Goal: Communication & Community: Answer question/provide support

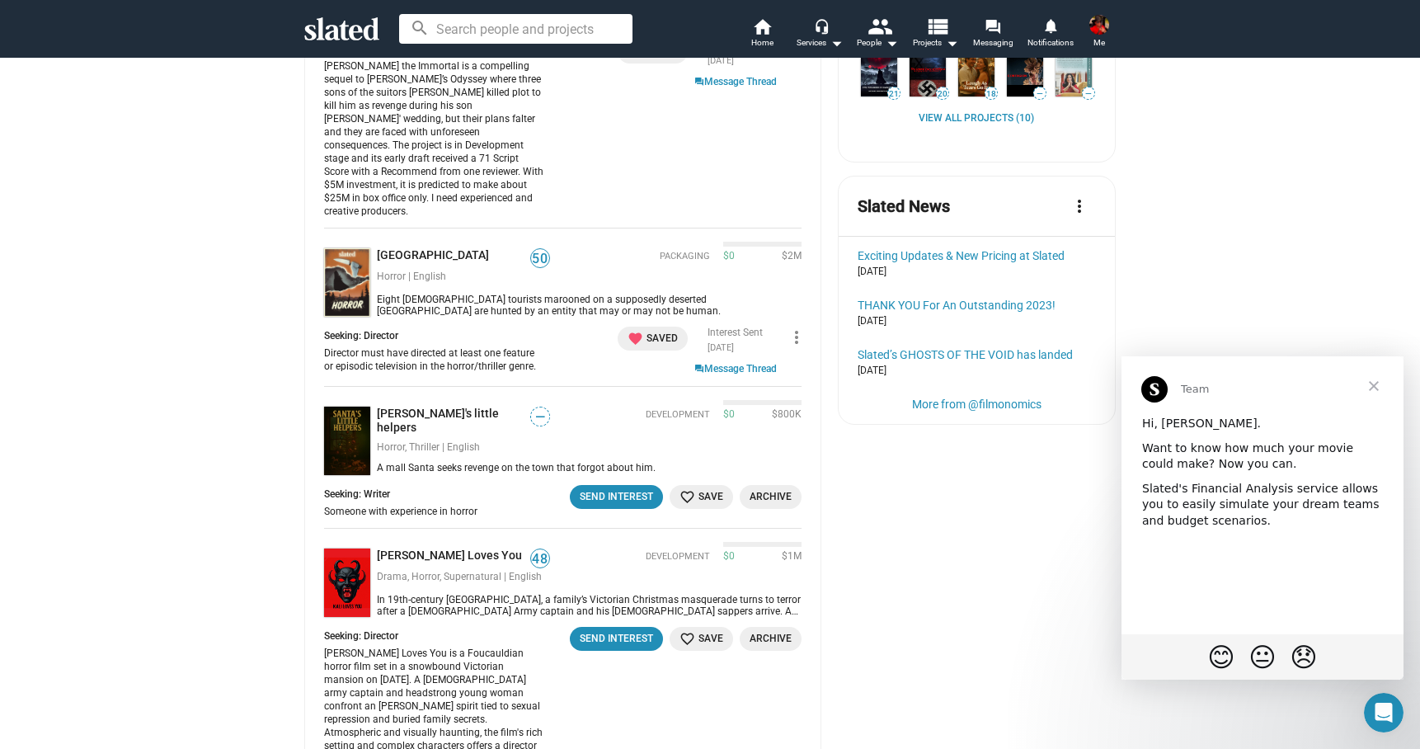
scroll to position [873, 0]
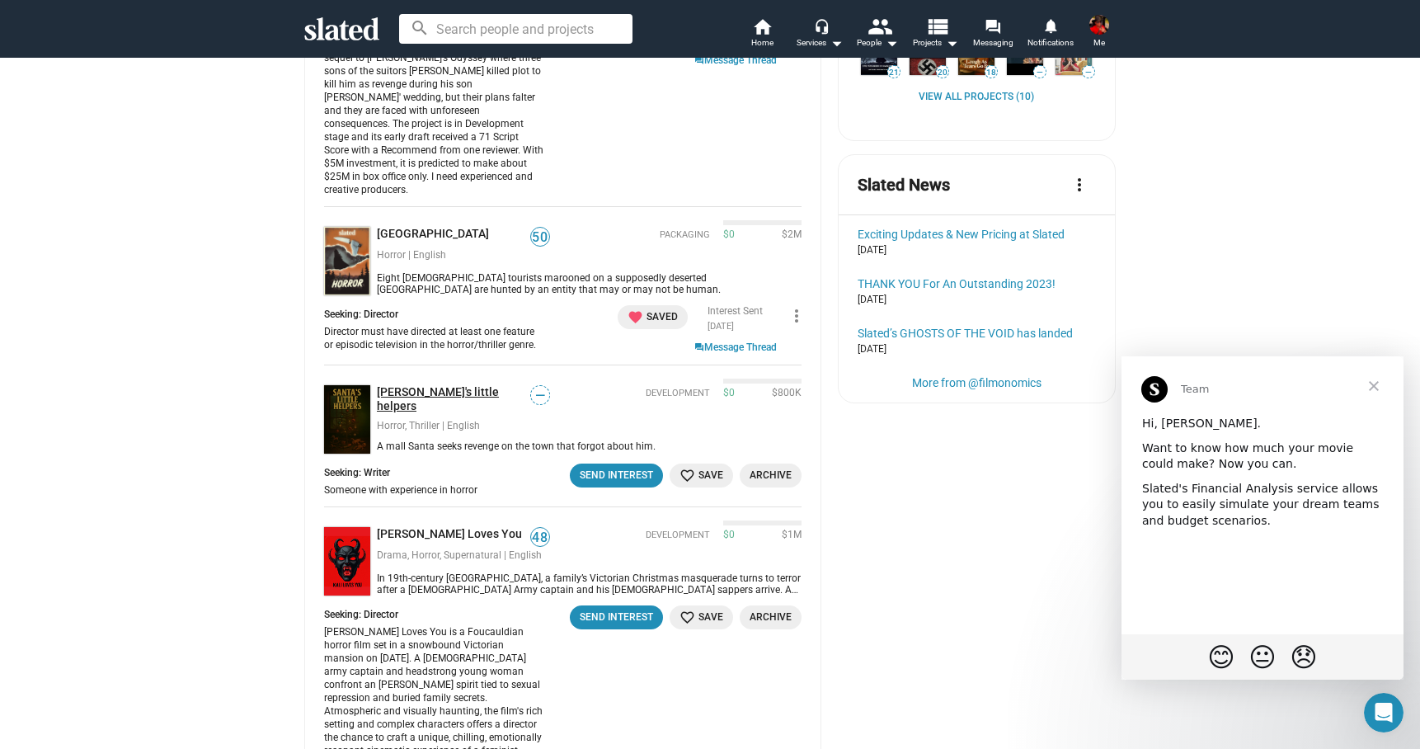
click at [428, 385] on link "Santa's little helpers" at bounding box center [453, 399] width 153 height 28
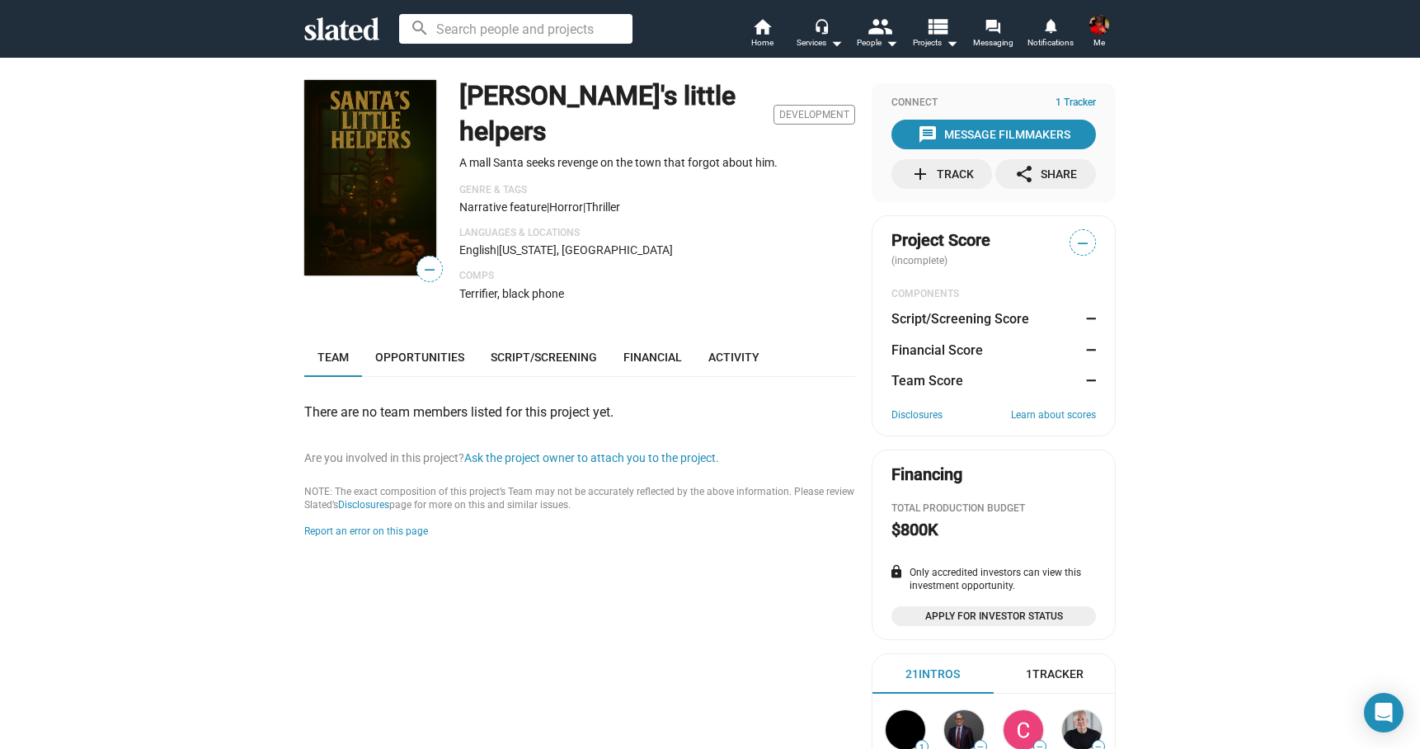
click at [919, 172] on mat-icon "add" at bounding box center [921, 174] width 20 height 20
click at [999, 29] on mat-icon "forum" at bounding box center [993, 26] width 16 height 16
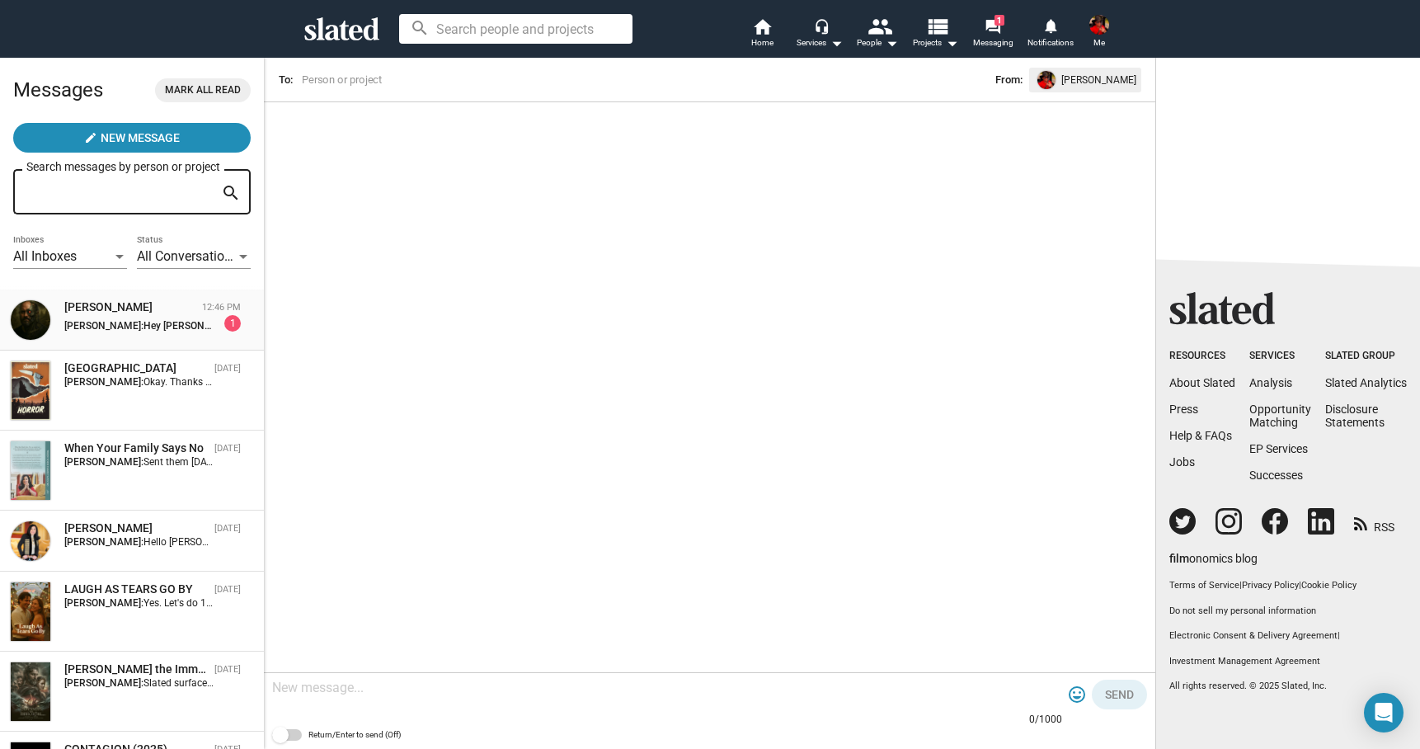
click at [172, 313] on div "Kyle Beaumier" at bounding box center [129, 307] width 131 height 16
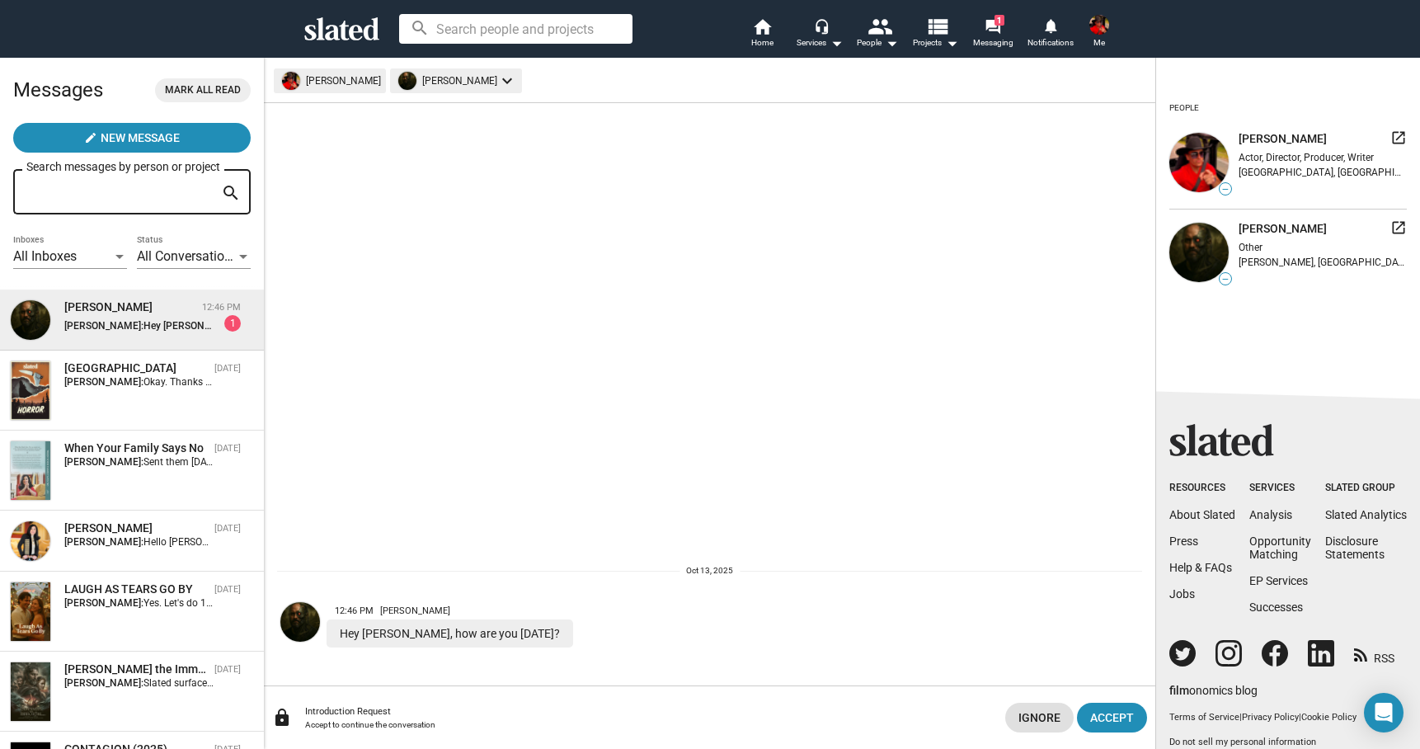
click at [469, 710] on div "Introduction Request" at bounding box center [648, 711] width 687 height 11
click at [1124, 717] on span "Accept" at bounding box center [1113, 718] width 44 height 30
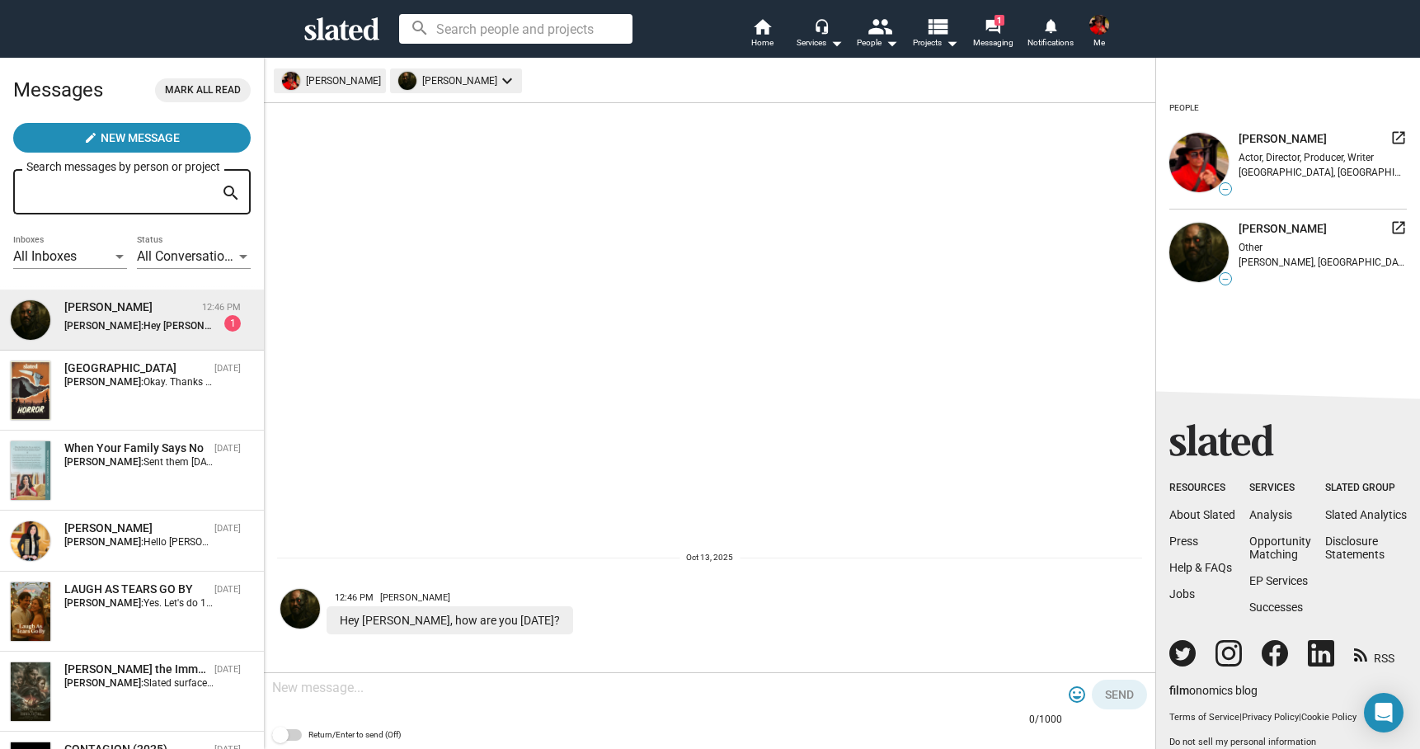
click at [632, 723] on div at bounding box center [650, 720] width 757 height 13
click at [544, 690] on textarea at bounding box center [667, 688] width 790 height 16
click at [272, 703] on textarea "Hello Kyle I'm great." at bounding box center [667, 694] width 790 height 33
click at [421, 693] on textarea "Hello Kyle. I'm great." at bounding box center [667, 688] width 790 height 16
type textarea "Hello Kyle. I'm great. How are you doing?"
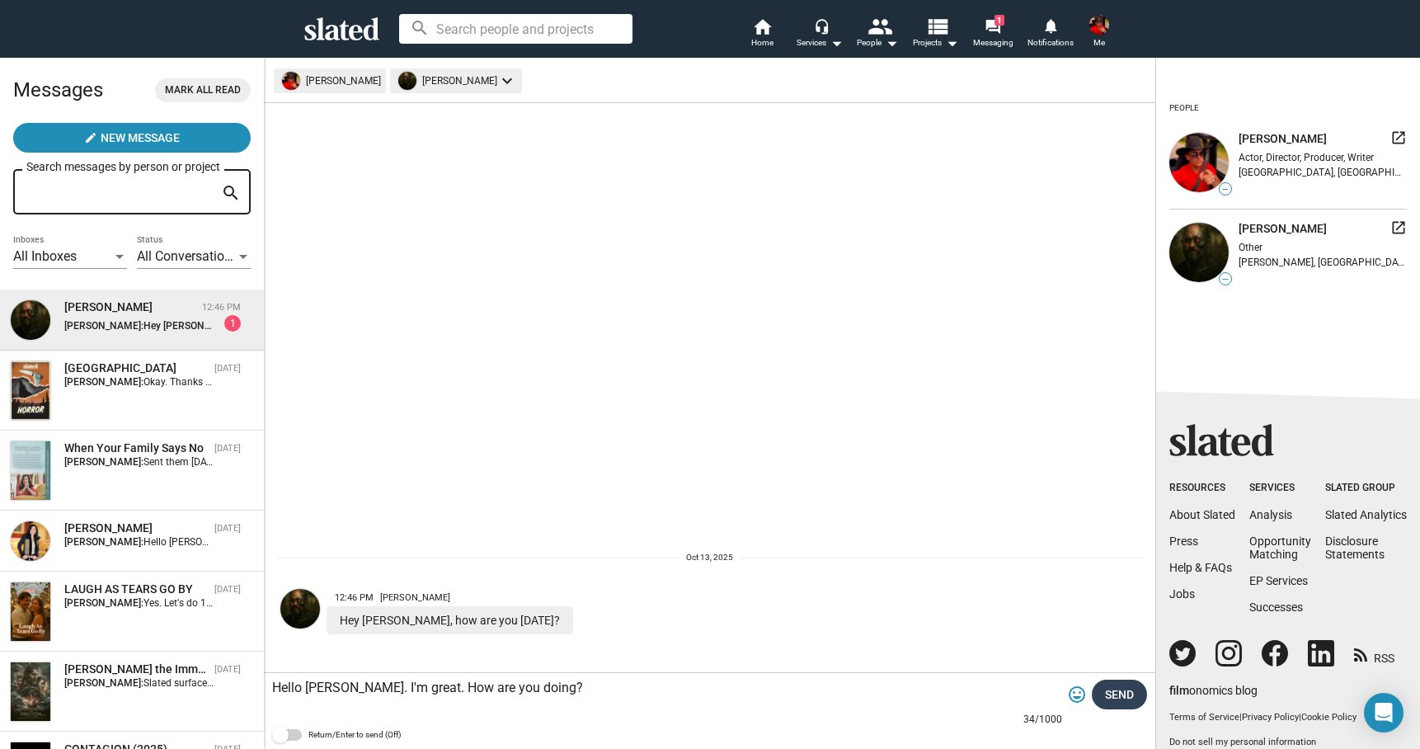
click at [1121, 692] on span "Send" at bounding box center [1119, 695] width 29 height 30
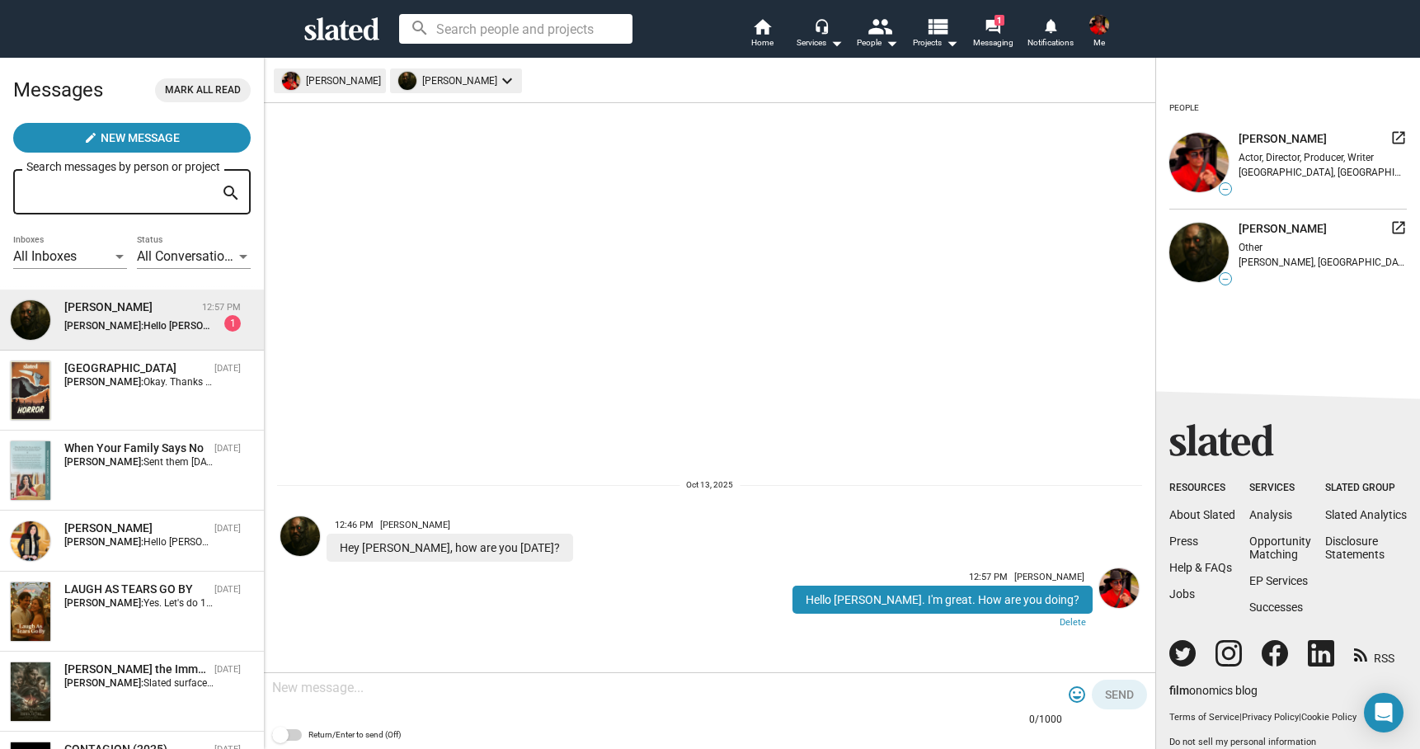
click at [306, 539] on img at bounding box center [300, 536] width 40 height 40
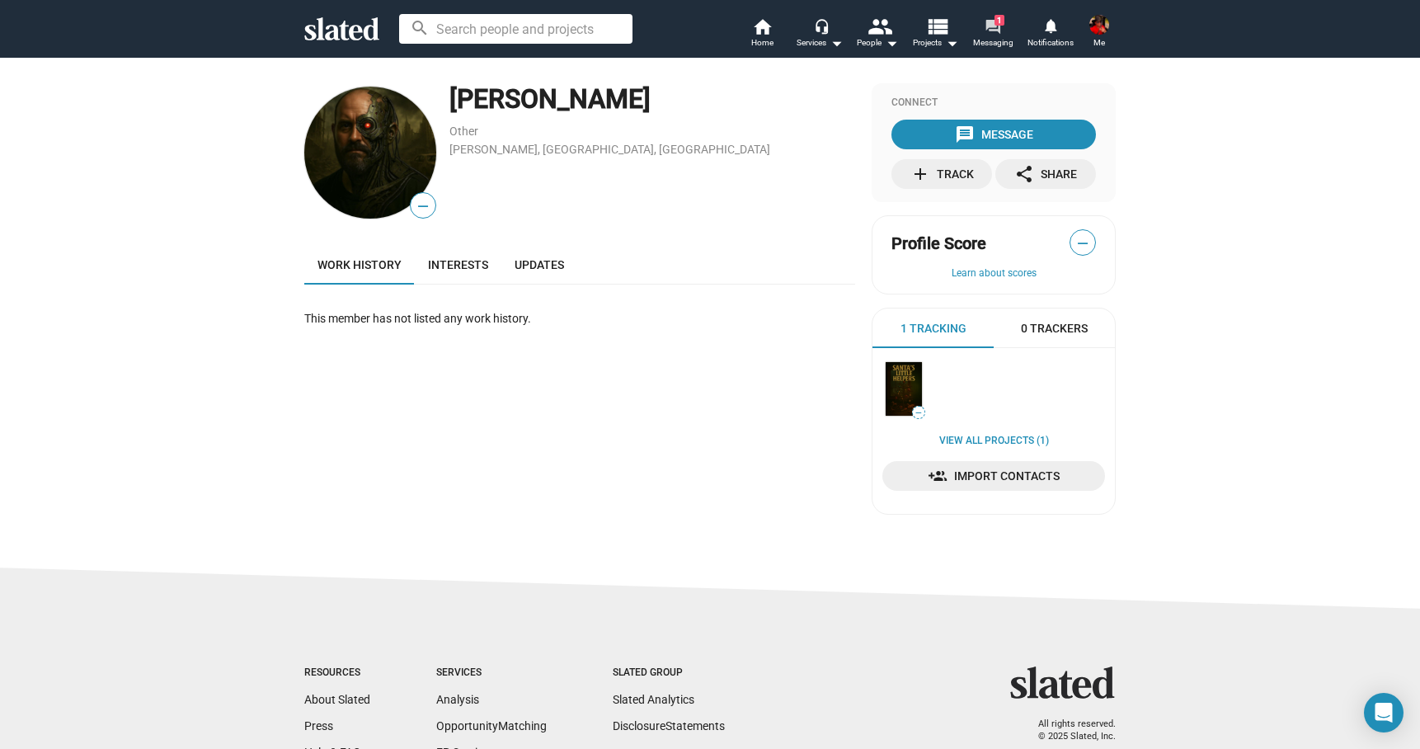
click at [988, 21] on mat-icon "forum" at bounding box center [993, 26] width 16 height 16
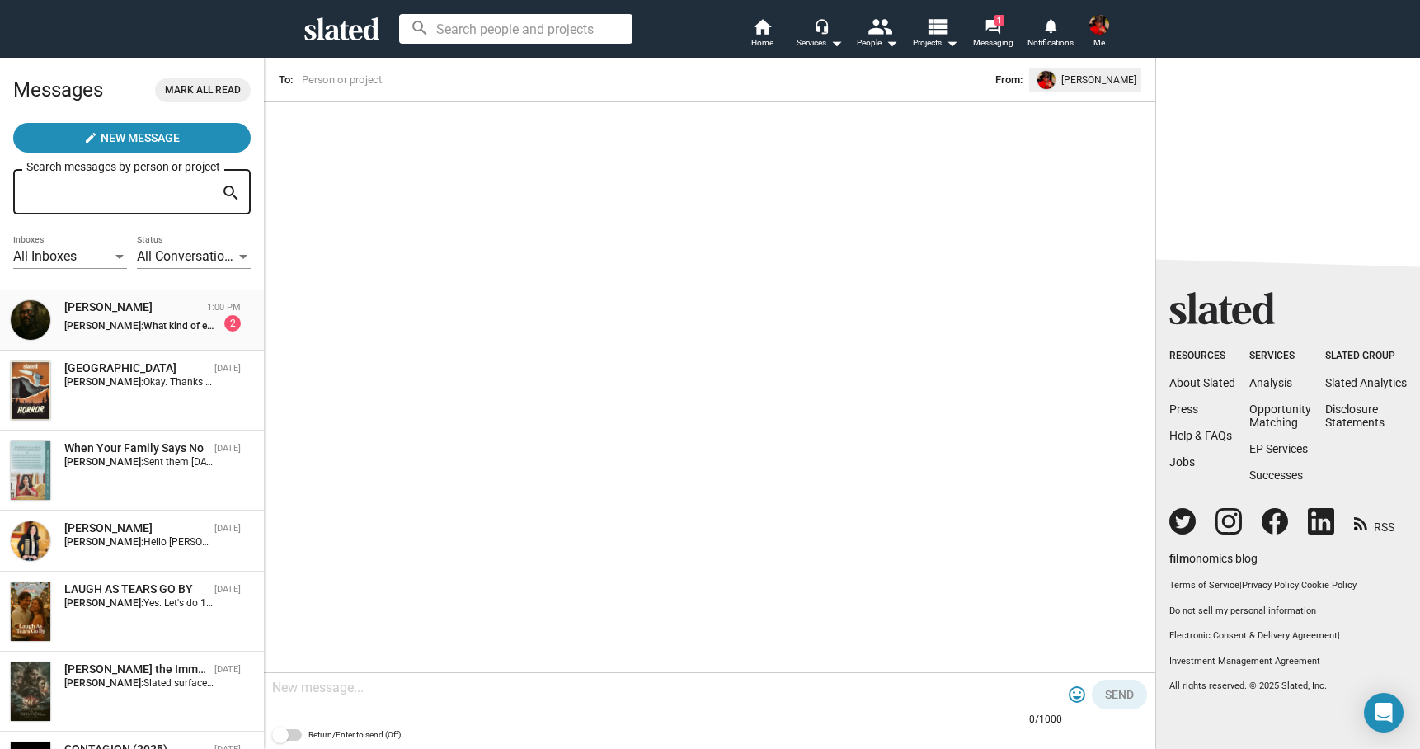
click at [185, 321] on span "What kind of experience do you have?" at bounding box center [227, 326] width 167 height 12
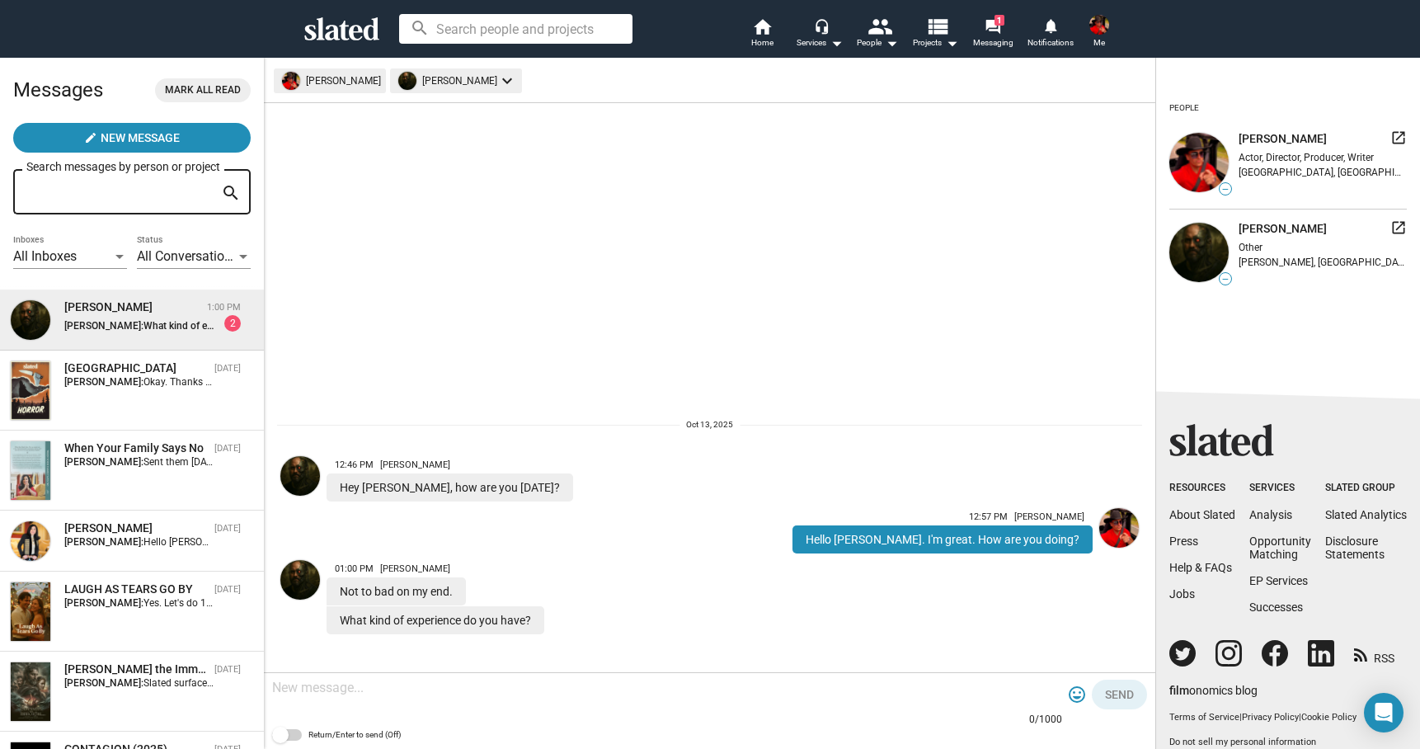
click at [548, 692] on textarea at bounding box center [667, 688] width 790 height 16
click at [277, 686] on textarea "Ive been in the film & tv industry for 30 years." at bounding box center [667, 688] width 790 height 16
click at [573, 690] on textarea "I've been in the film & tv industry for 30 years." at bounding box center [667, 688] width 790 height 16
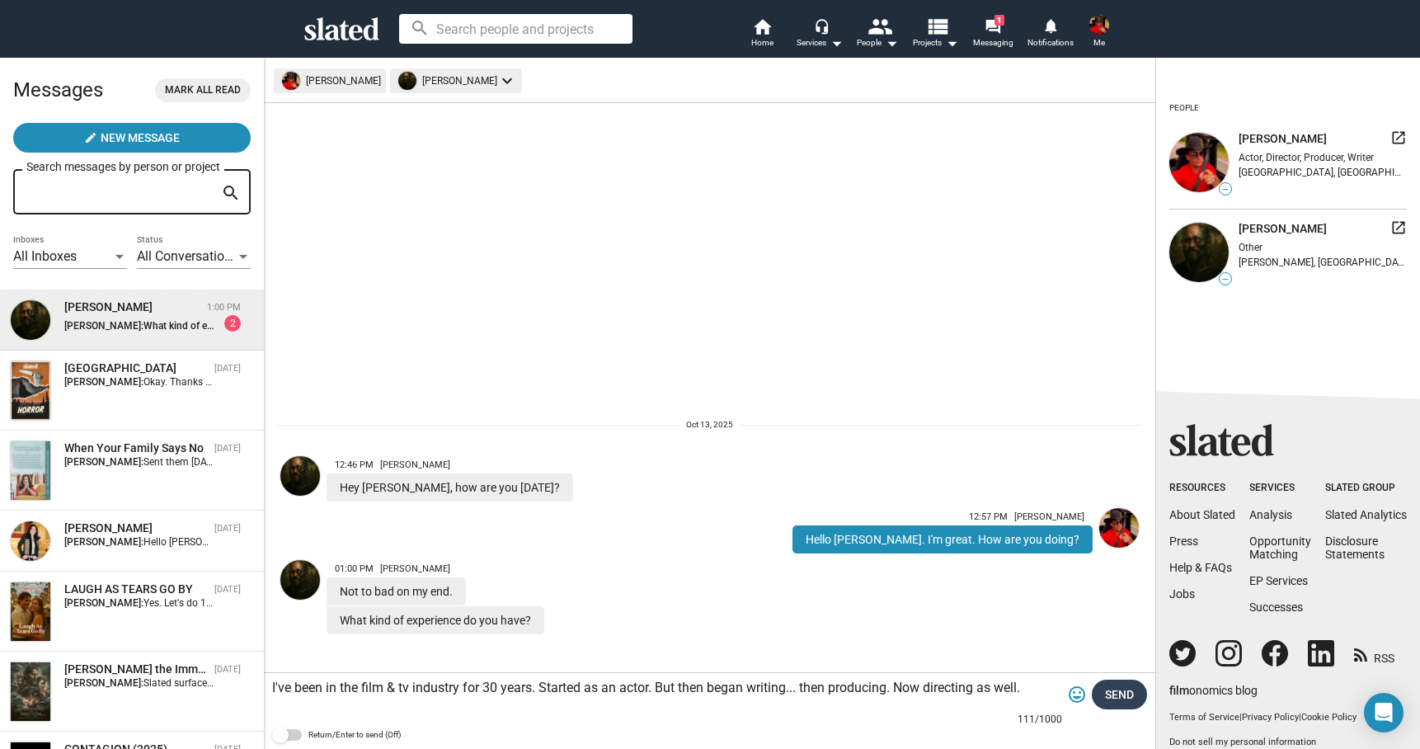
type textarea "I've been in the film & tv industry for 30 years. Started as an actor. But then…"
click at [1113, 700] on span "Send" at bounding box center [1119, 695] width 29 height 30
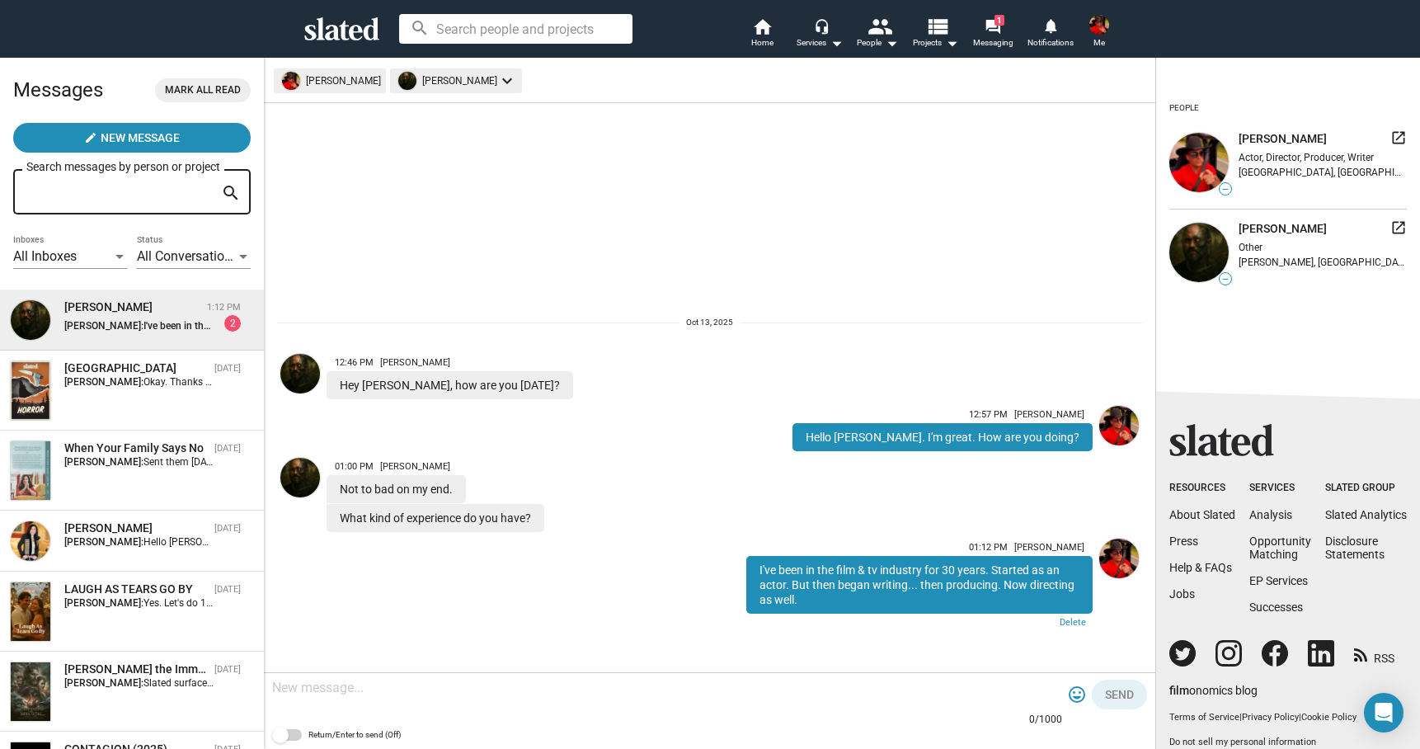
click at [996, 686] on textarea at bounding box center [667, 688] width 790 height 16
type textarea "Mosty here in Michigan"
drag, startPoint x: 1413, startPoint y: 710, endPoint x: 1111, endPoint y: 707, distance: 301.9
click at [1111, 707] on span "Send" at bounding box center [1119, 695] width 29 height 30
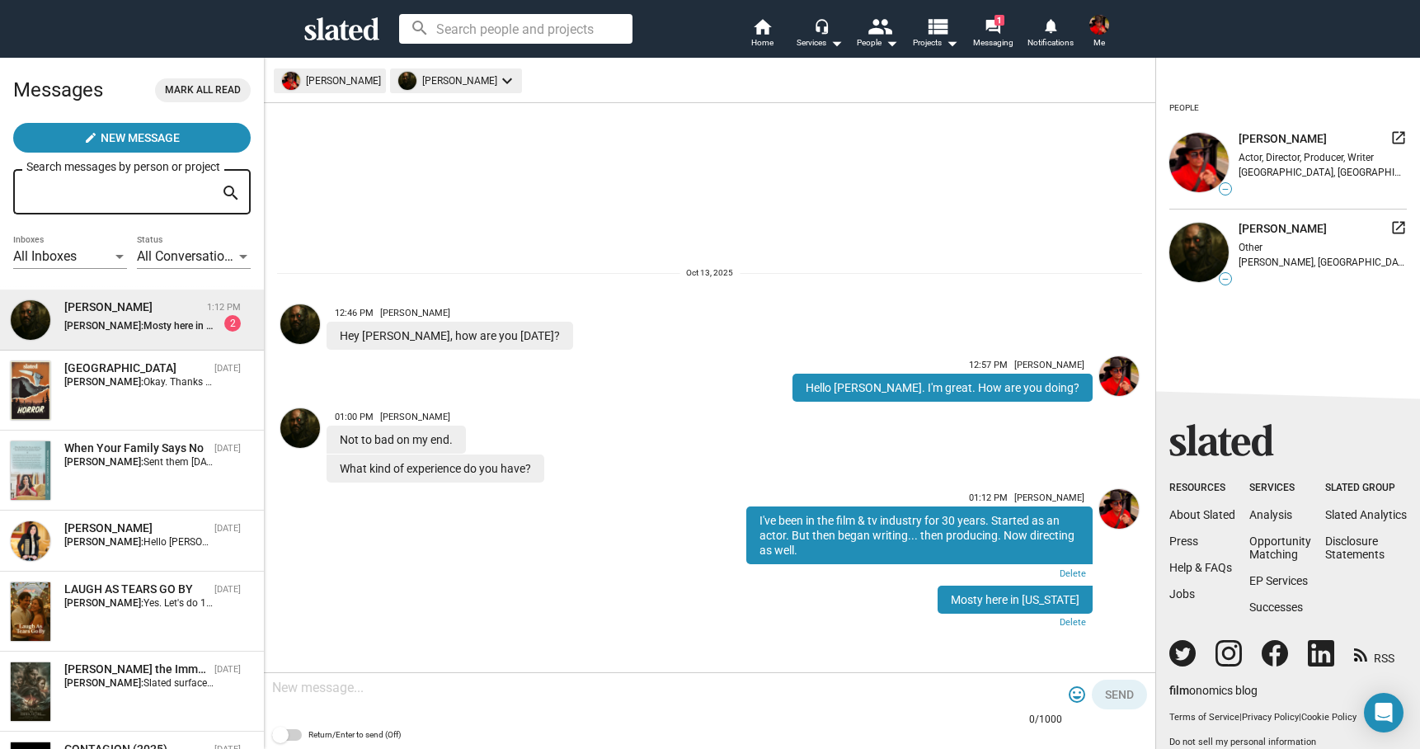
click at [1005, 695] on textarea at bounding box center [667, 688] width 790 height 16
type textarea "How about yourself?"
click at [1118, 690] on span "Send" at bounding box center [1119, 695] width 29 height 30
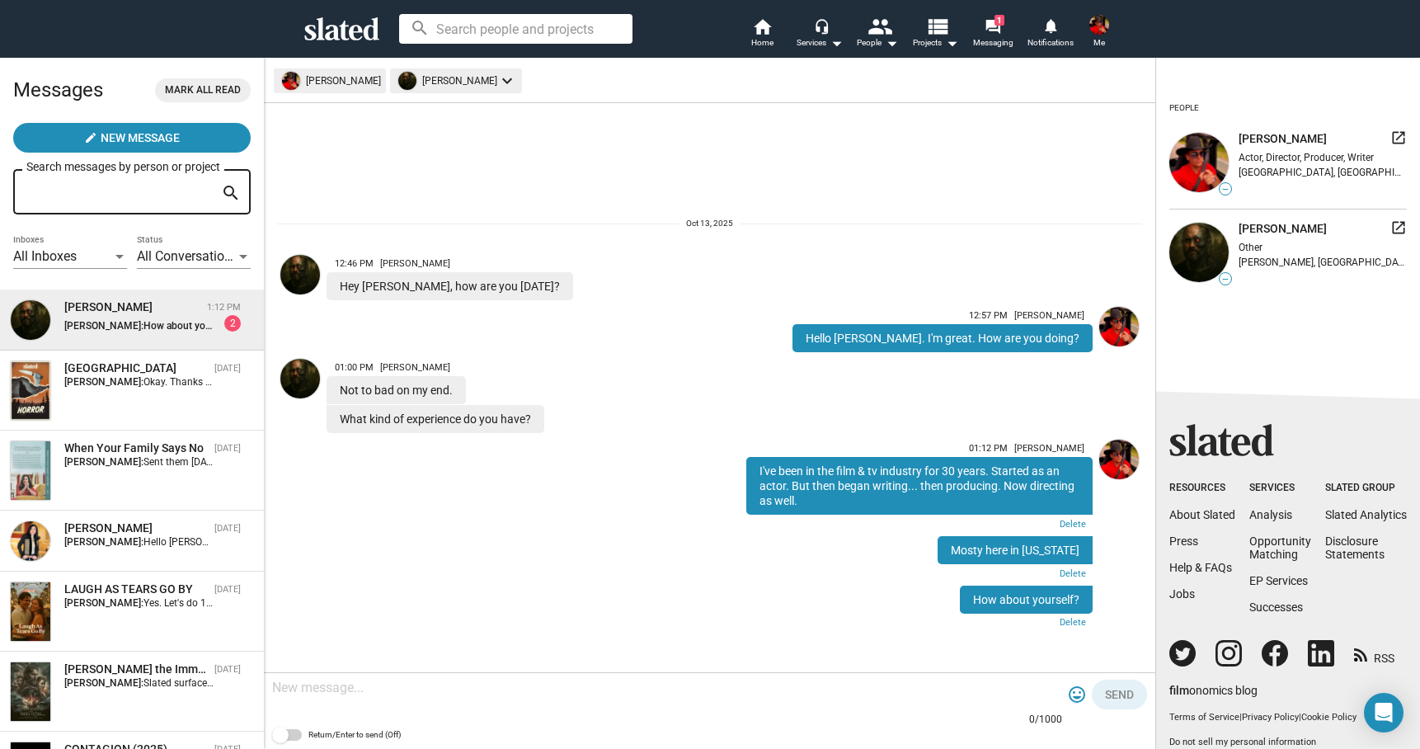
click at [974, 701] on div at bounding box center [667, 689] width 790 height 49
click at [869, 681] on textarea "I'm also a 3-time elected SAG-AFTRA representative here for SAG-AFTRA Michign" at bounding box center [667, 694] width 790 height 33
type textarea "I'm also a 3-time elected SAG-AFTRA representative here for SAG-AFTRA [US_STATE]"
drag, startPoint x: 756, startPoint y: 695, endPoint x: 1098, endPoint y: 702, distance: 342.4
click at [1098, 702] on button "Send" at bounding box center [1119, 695] width 55 height 30
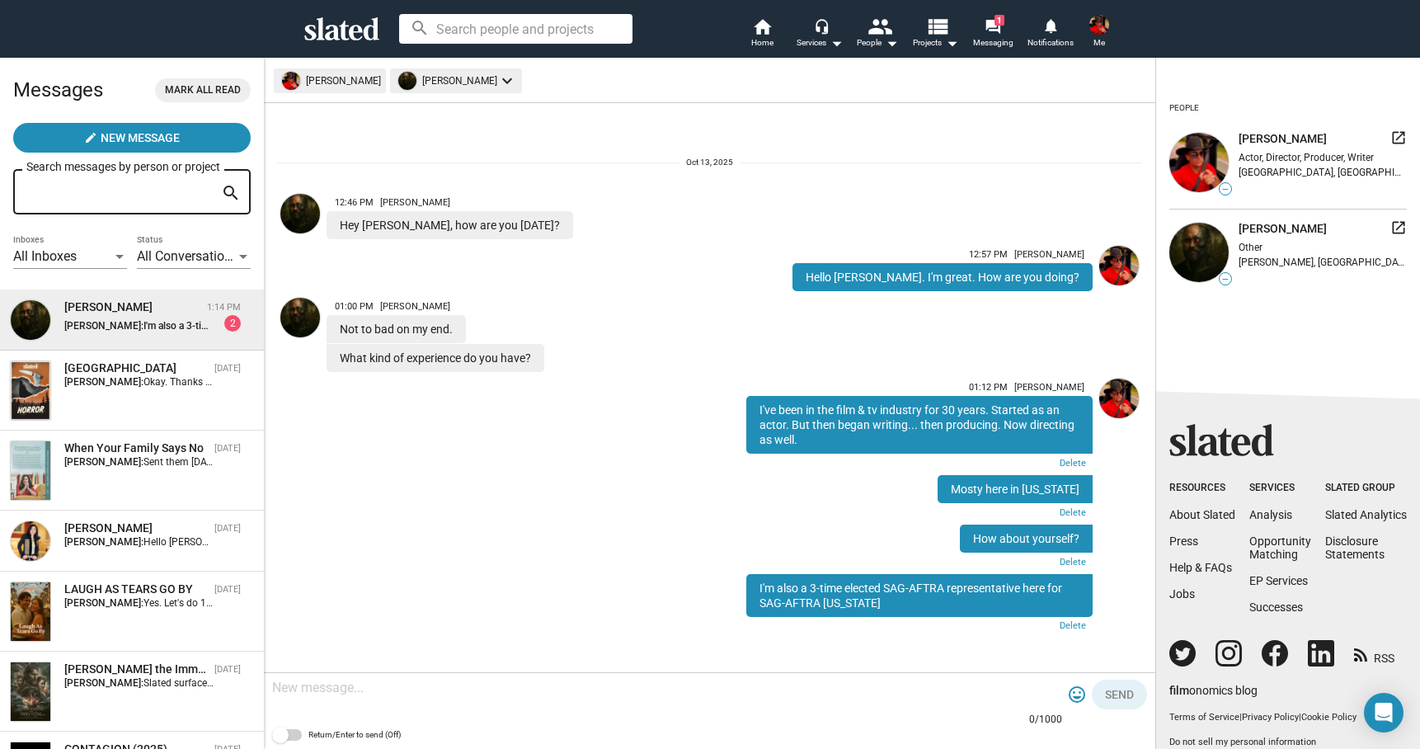
scroll to position [3, 0]
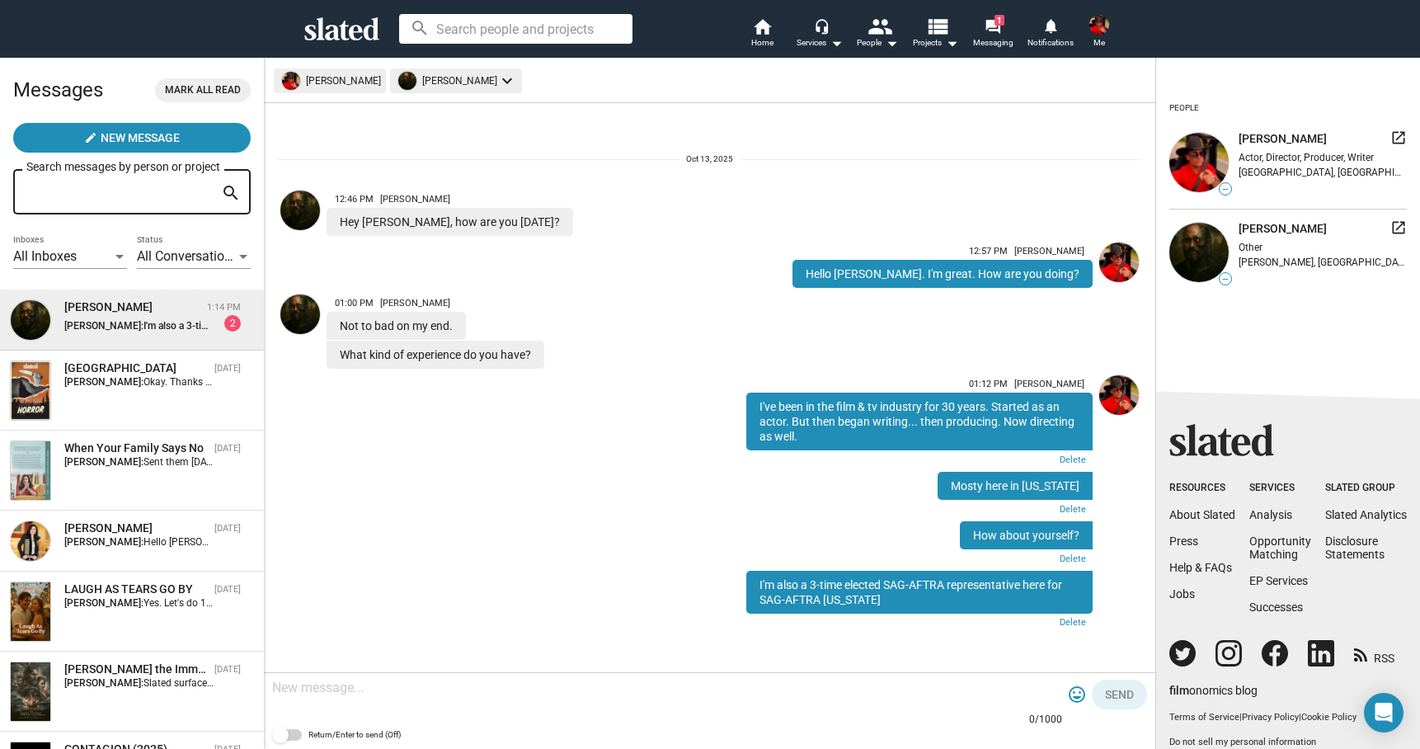
click at [290, 737] on span at bounding box center [287, 735] width 30 height 12
click at [280, 741] on input "Return/Enter to send (Off)" at bounding box center [280, 741] width 1 height 1
checkbox input "true"
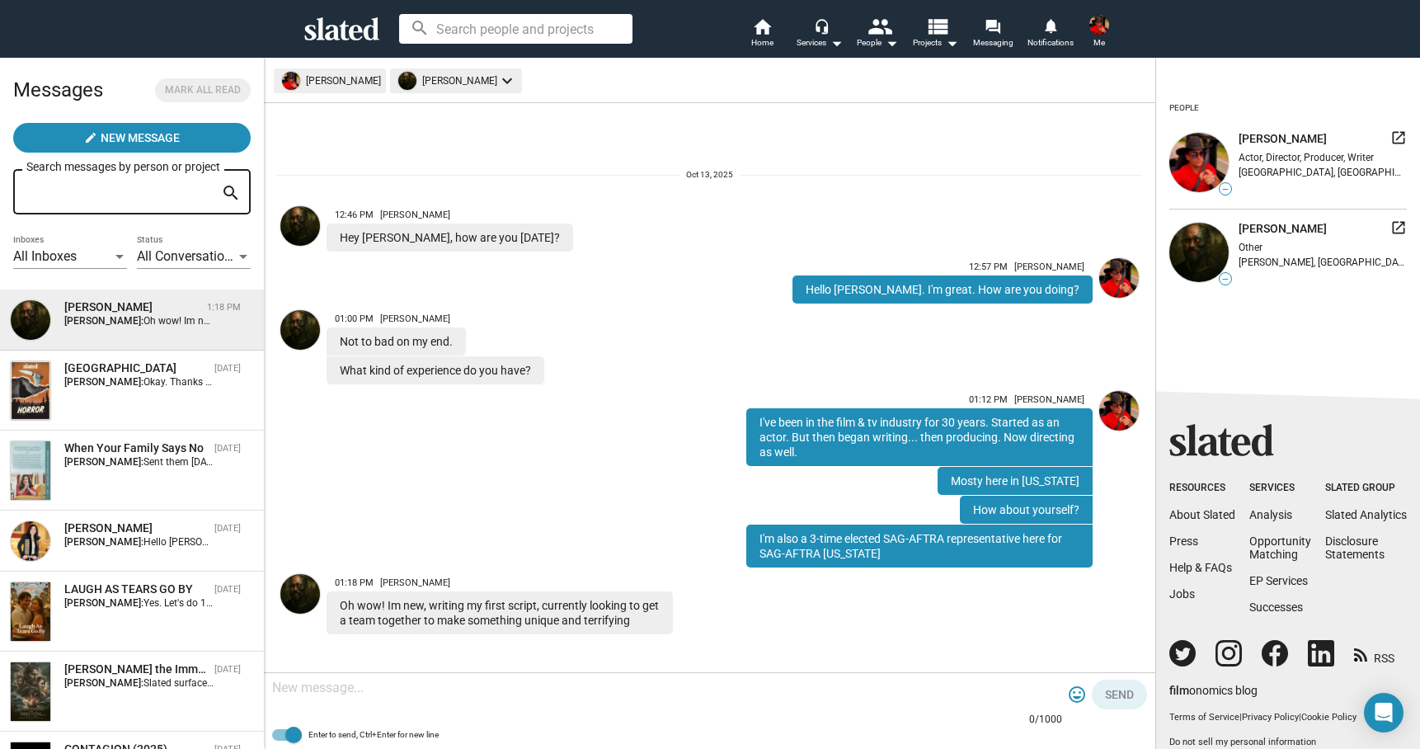
click at [469, 695] on textarea at bounding box center [667, 688] width 790 height 16
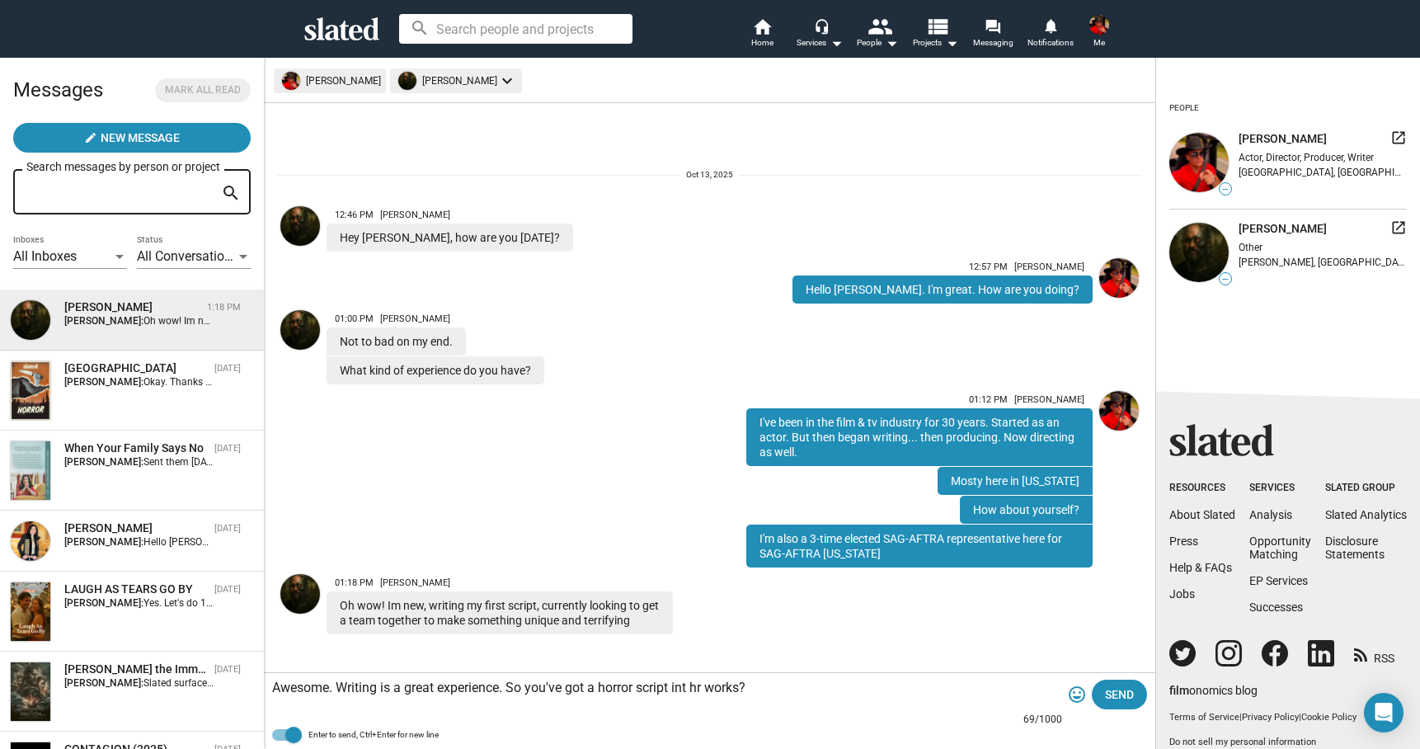
click at [706, 690] on textarea "Awesome. Writing is a great experience. So you've got a horror script int hr wo…" at bounding box center [667, 688] width 790 height 16
type textarea "Awesome. Writing is a great experience. So you've got a horror script in the wo…"
click at [1114, 699] on span "Send" at bounding box center [1119, 695] width 29 height 30
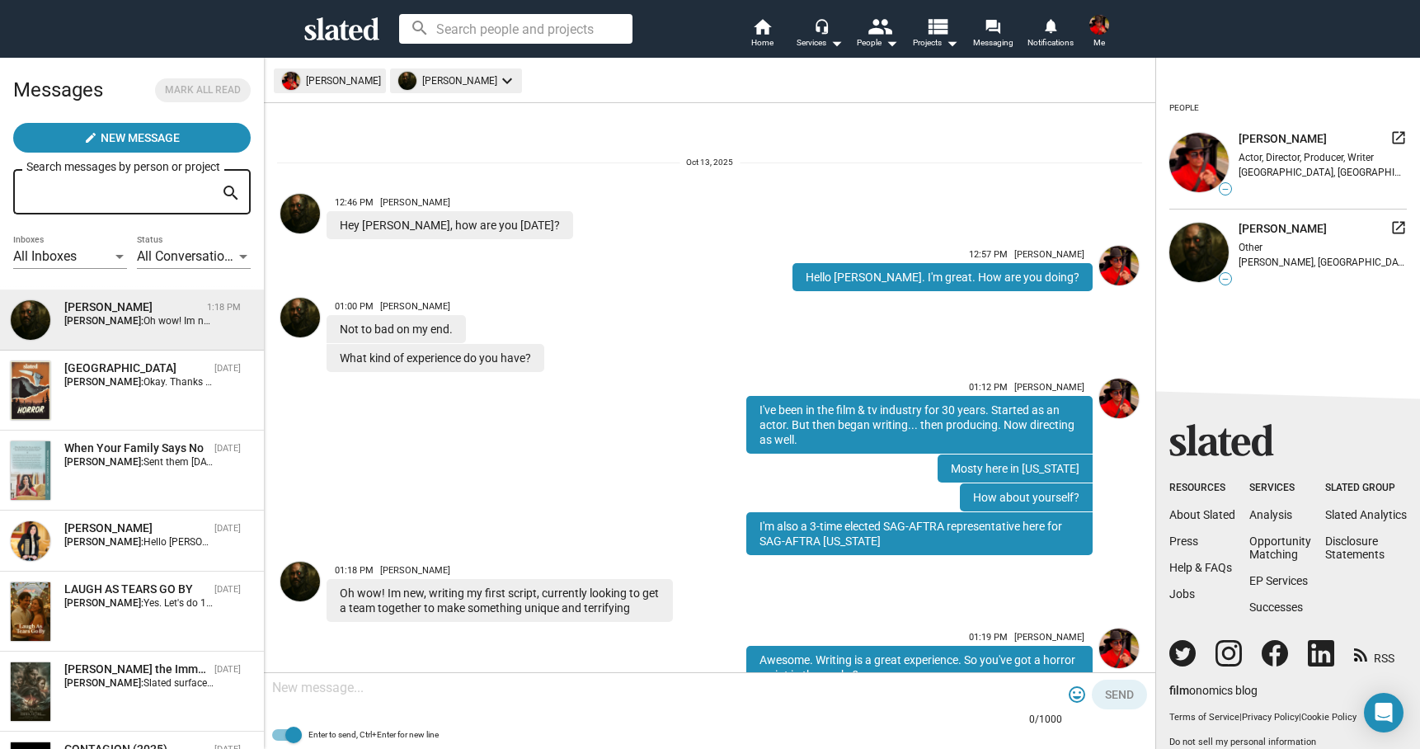
scroll to position [75, 0]
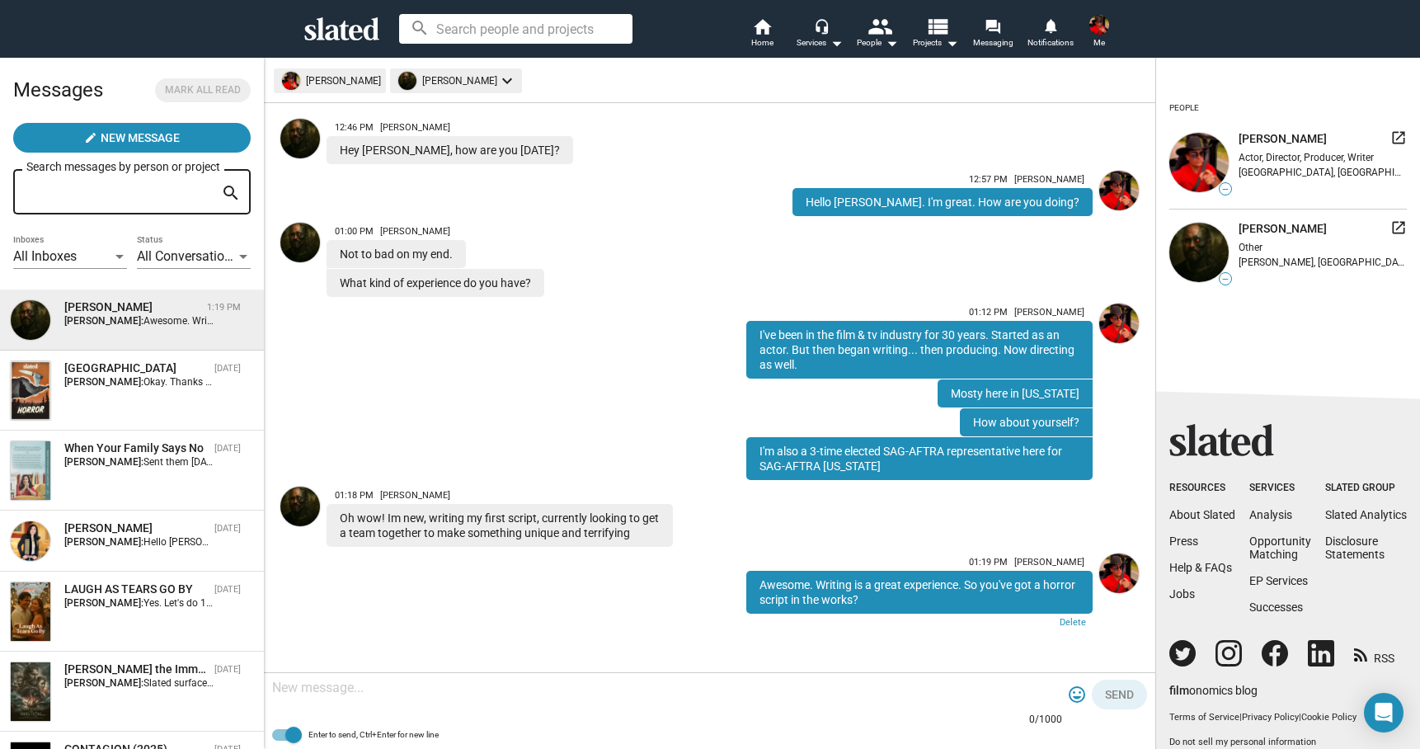
click at [868, 700] on div at bounding box center [667, 689] width 790 height 49
type textarea "You're in Connecticut?"
click at [1126, 695] on span "Send" at bounding box center [1119, 695] width 29 height 30
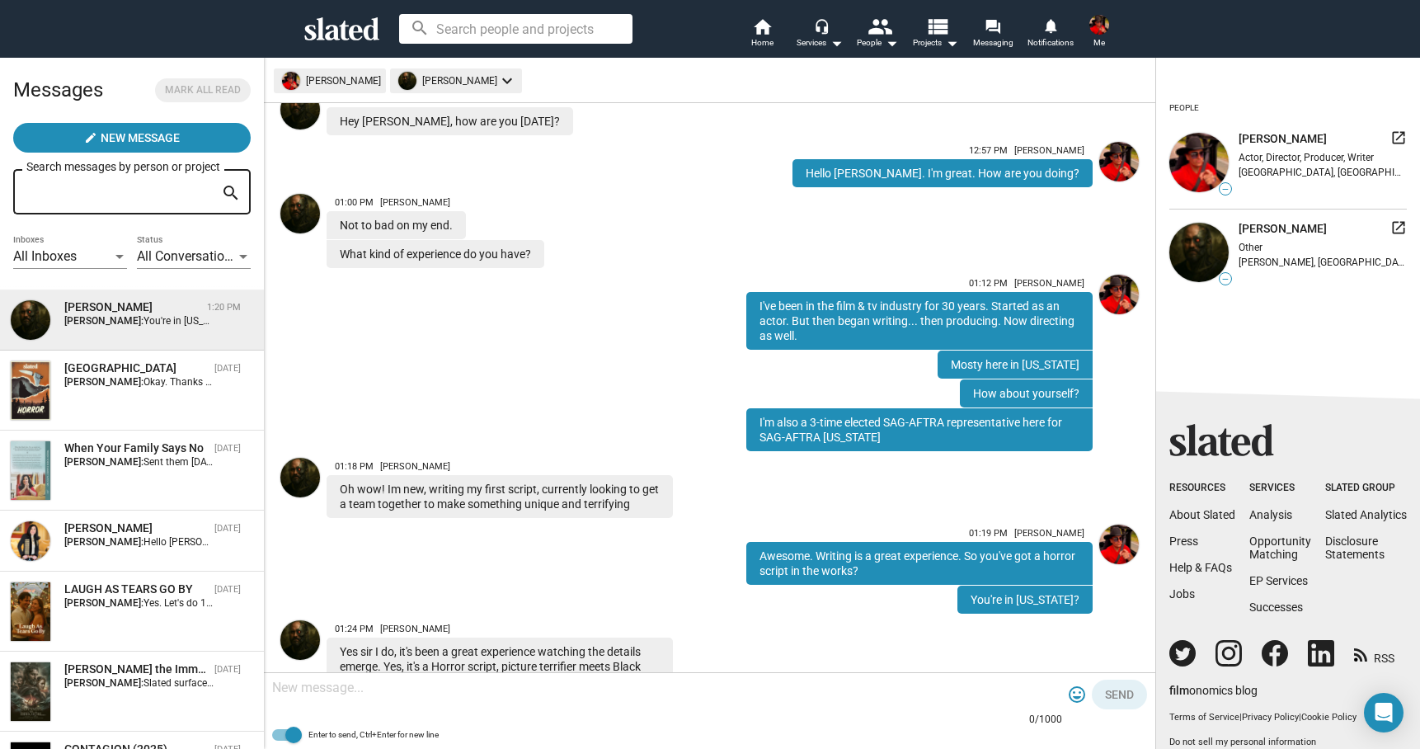
scroll to position [165, 0]
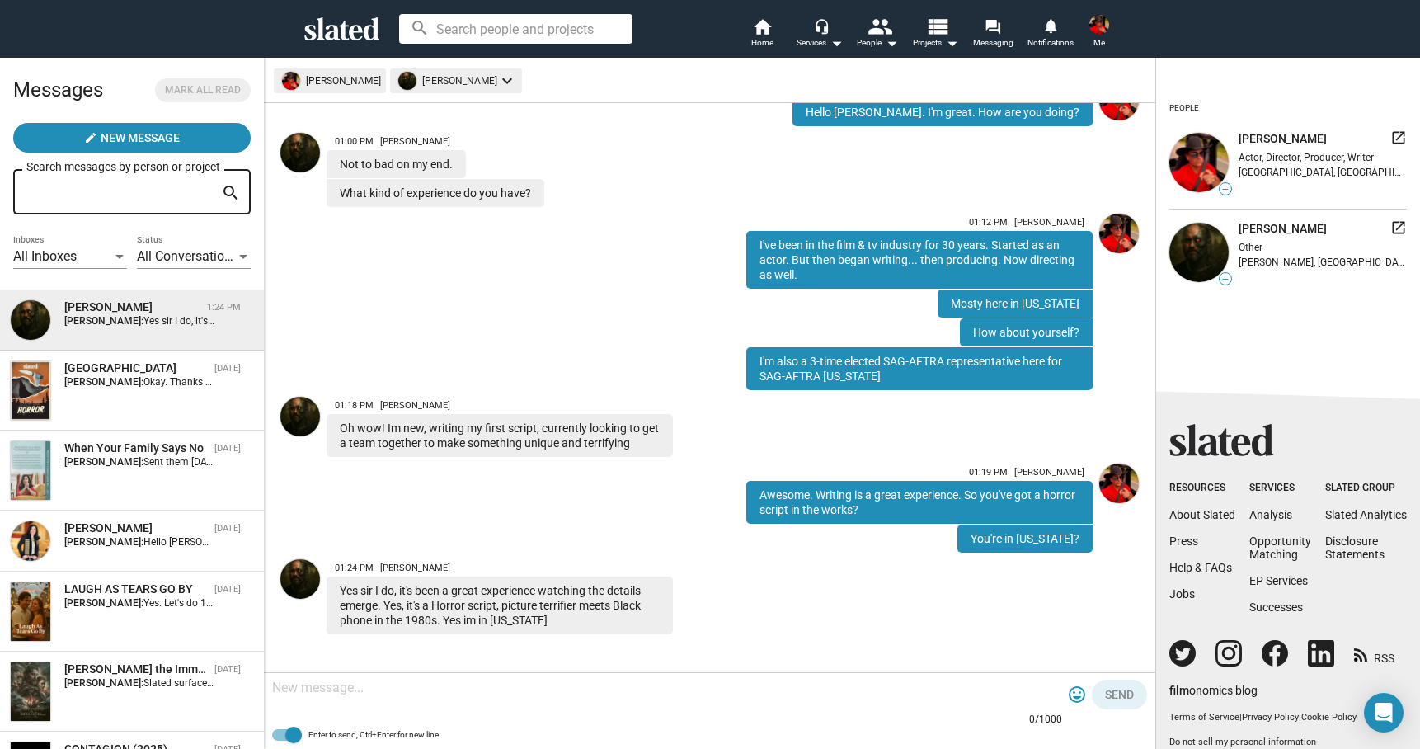
click at [634, 697] on div at bounding box center [667, 689] width 790 height 49
type textarea "Is this Santa's Little Helpers?"
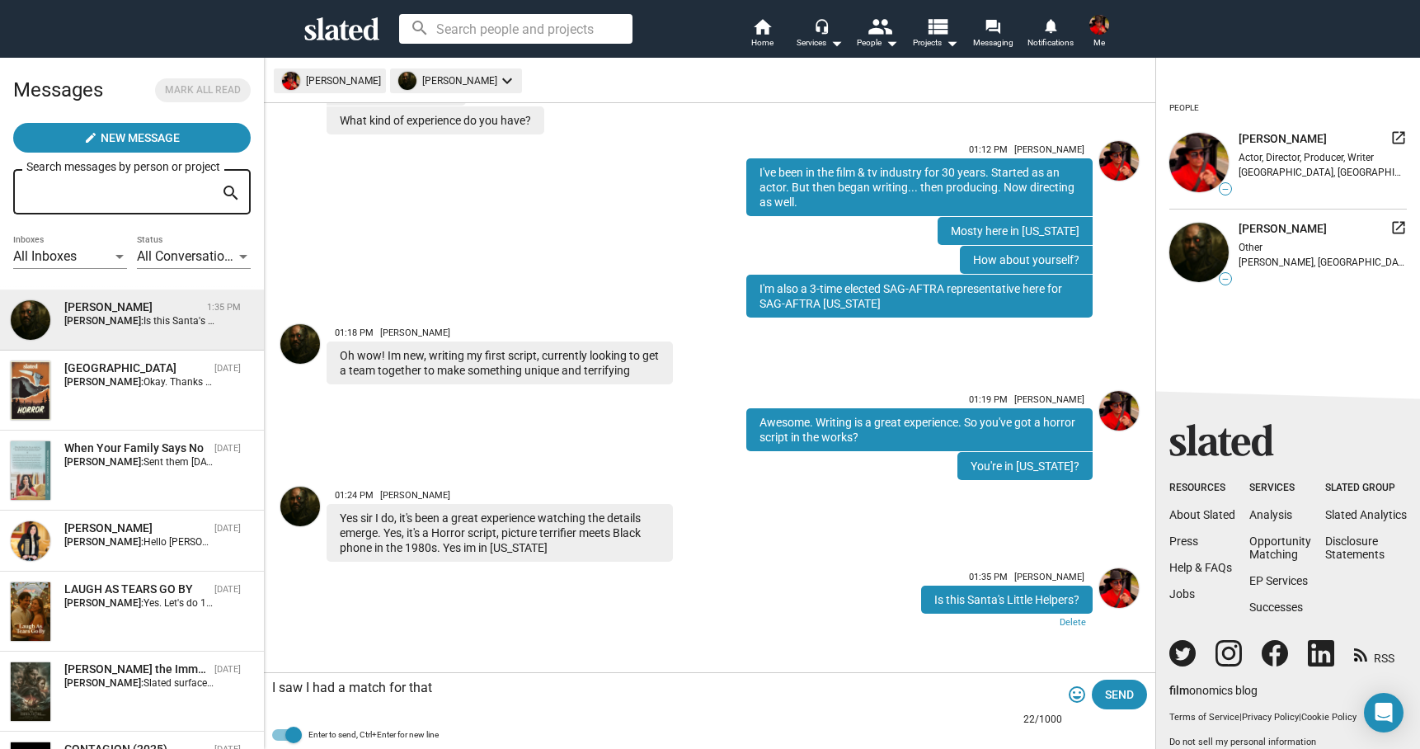
type textarea "I saw I had a match for that"
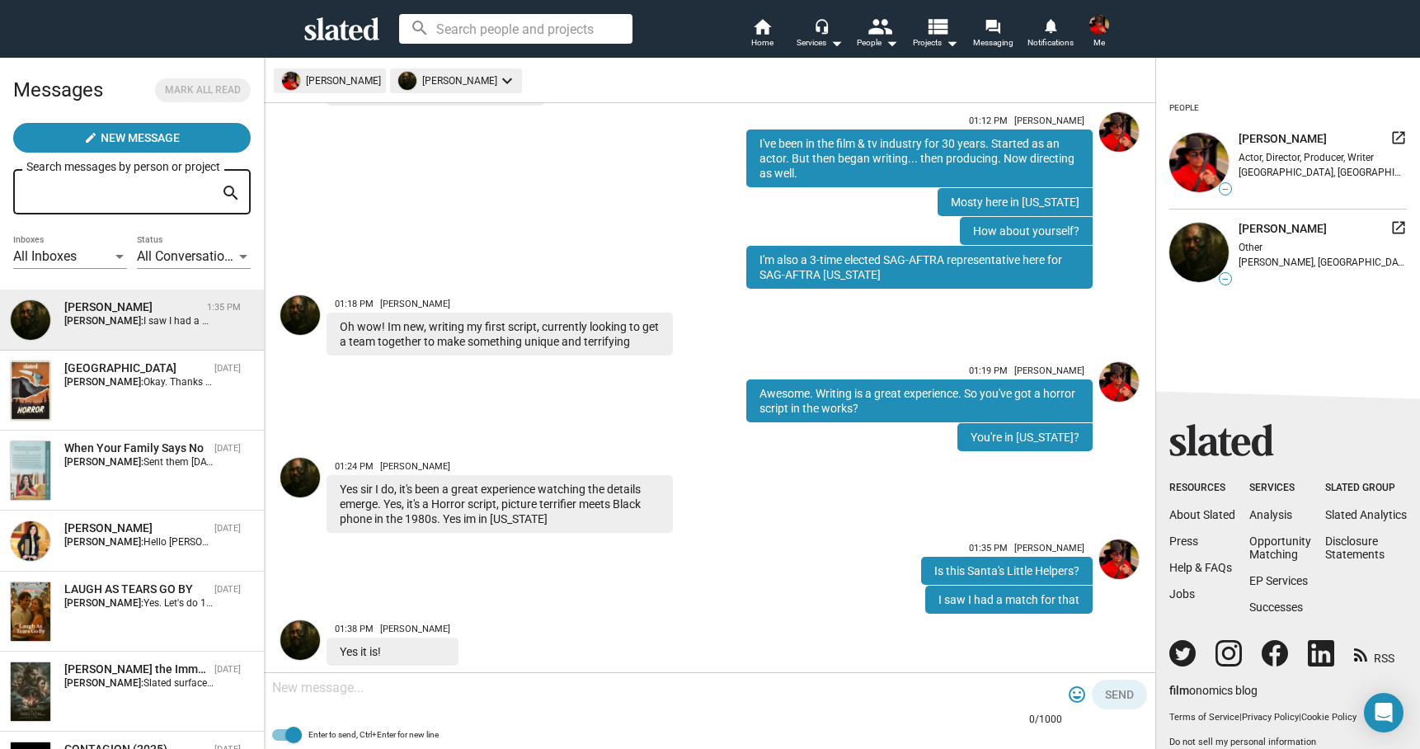
scroll to position [298, 0]
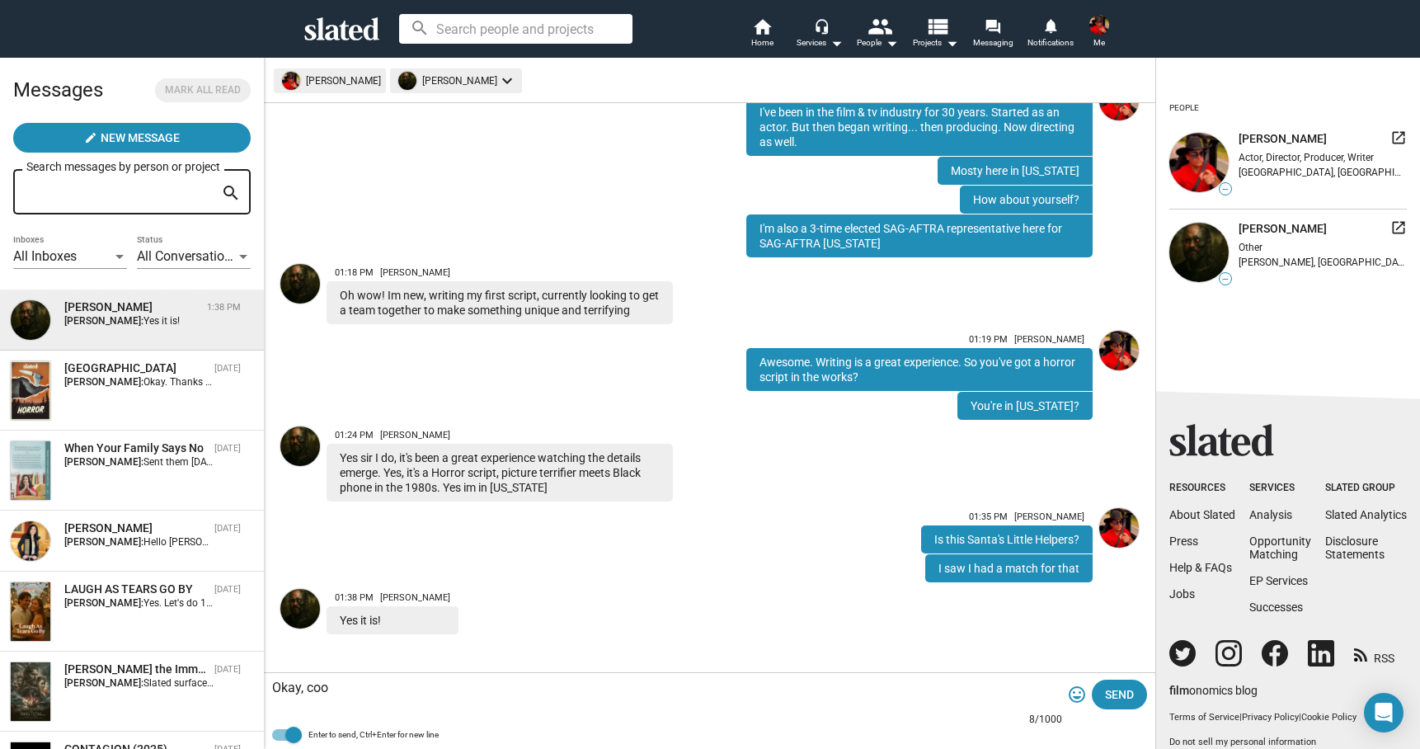
type textarea "Okay, cool"
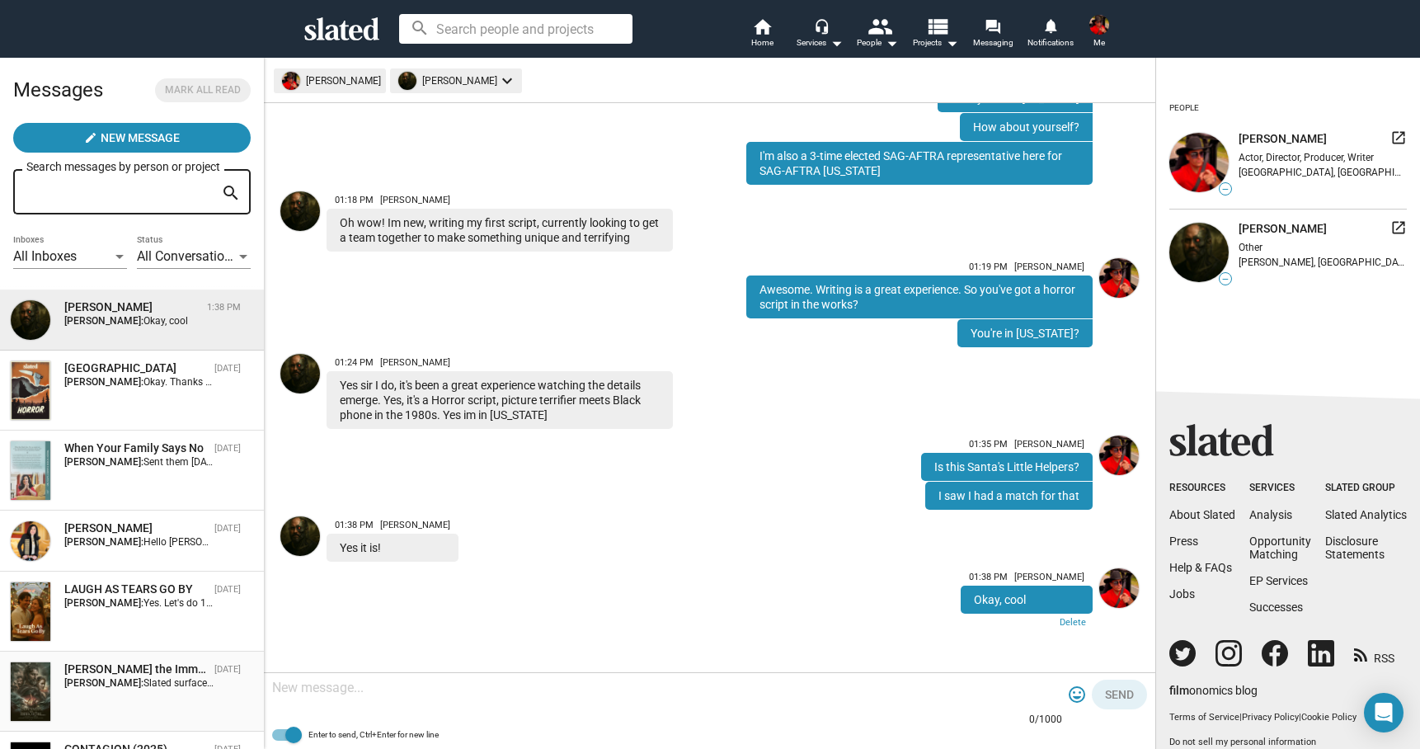
scroll to position [0, 0]
click at [945, 40] on mat-icon "arrow_drop_down" at bounding box center [952, 43] width 20 height 20
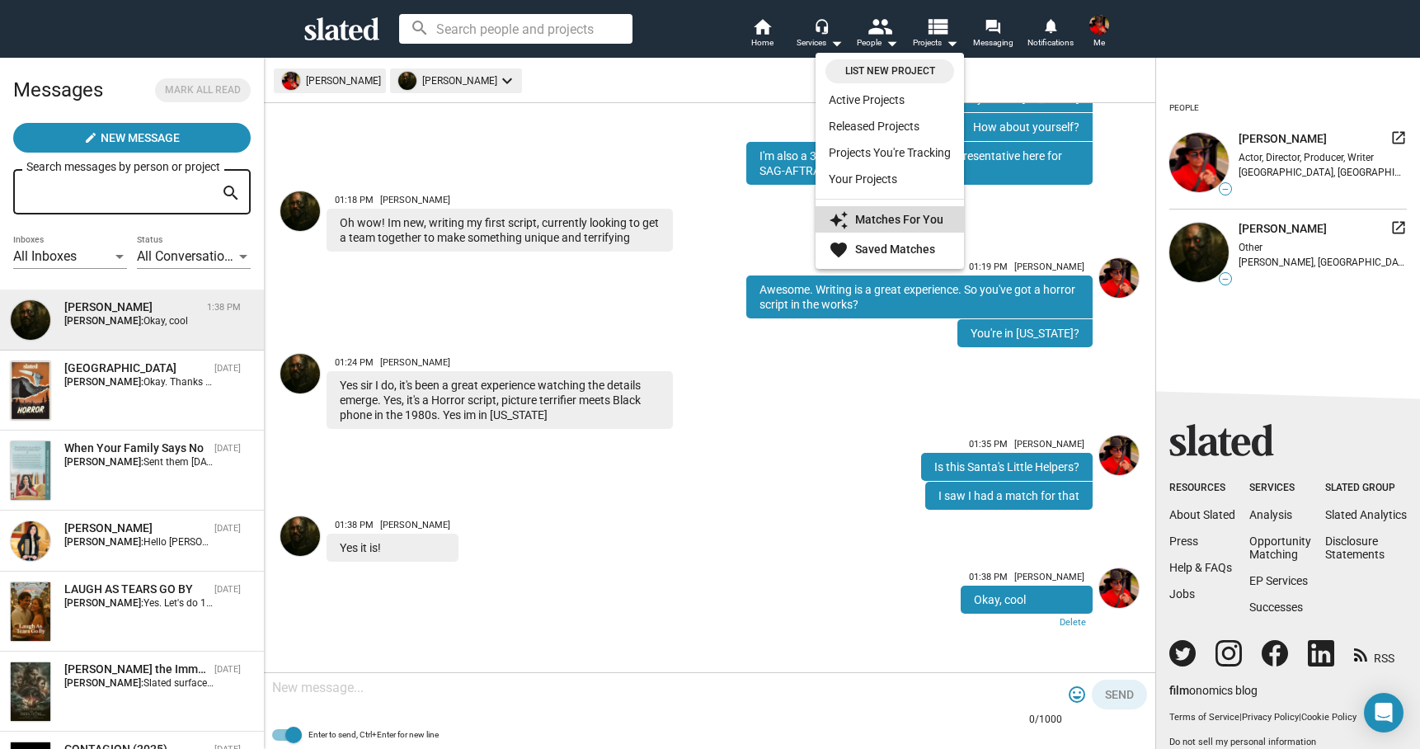
click at [889, 217] on strong "Matches For You" at bounding box center [899, 219] width 88 height 13
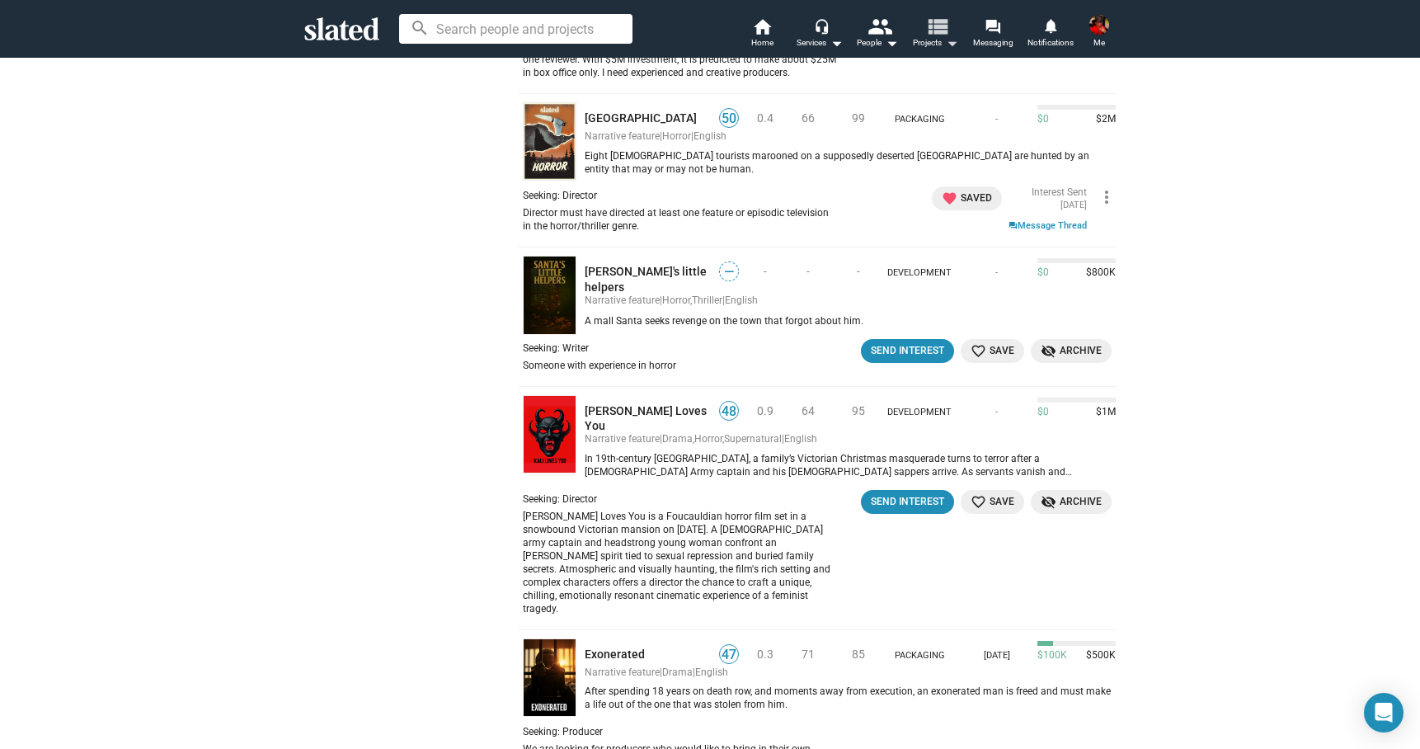
scroll to position [643, 0]
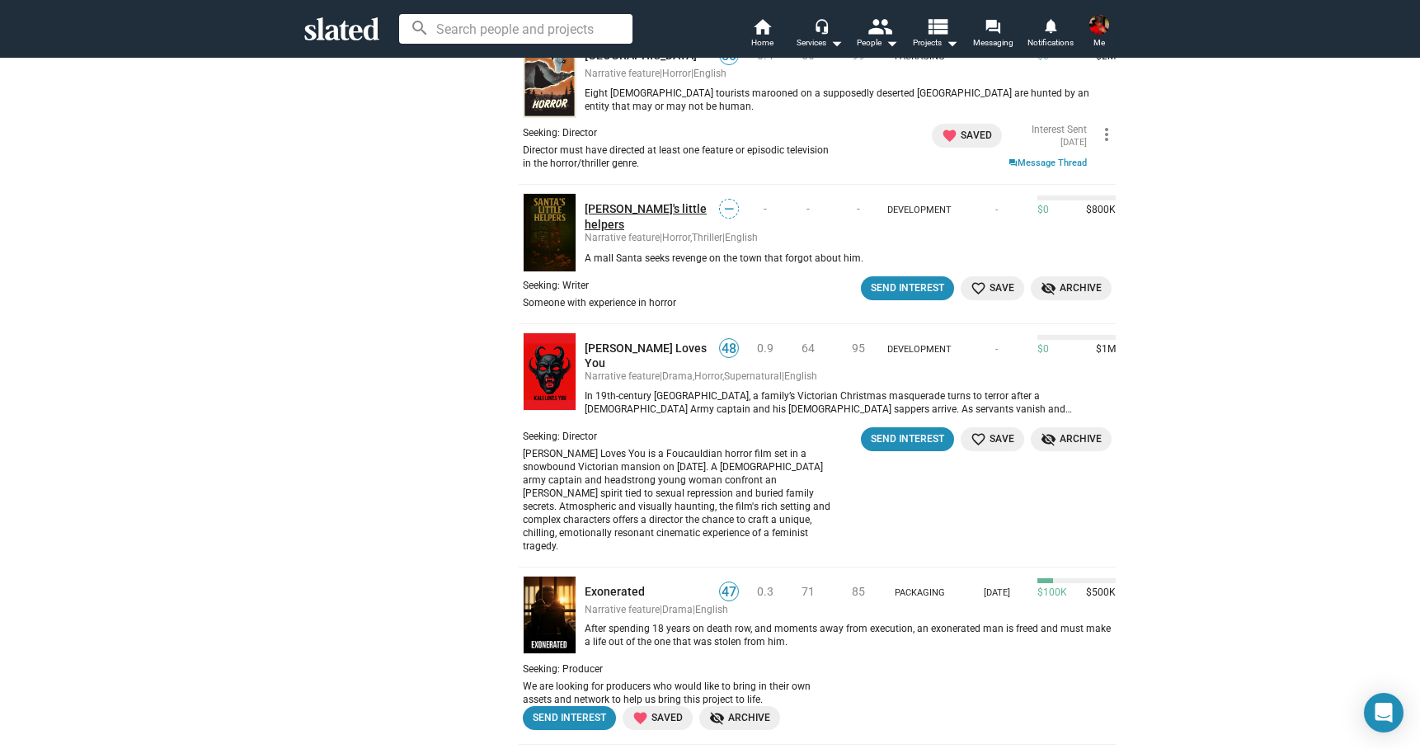
click at [608, 201] on link "Santa's little helpers" at bounding box center [647, 216] width 125 height 30
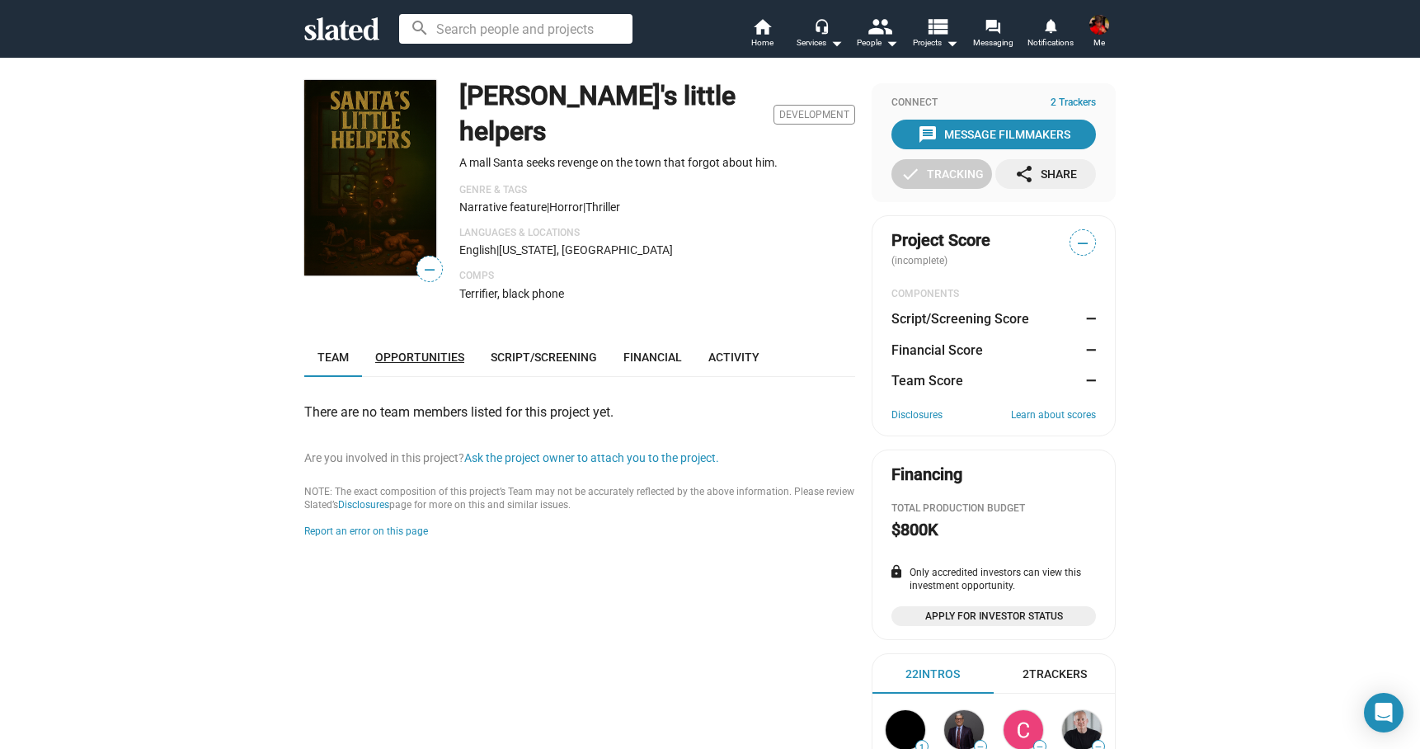
click at [422, 337] on link "Opportunities" at bounding box center [419, 357] width 115 height 40
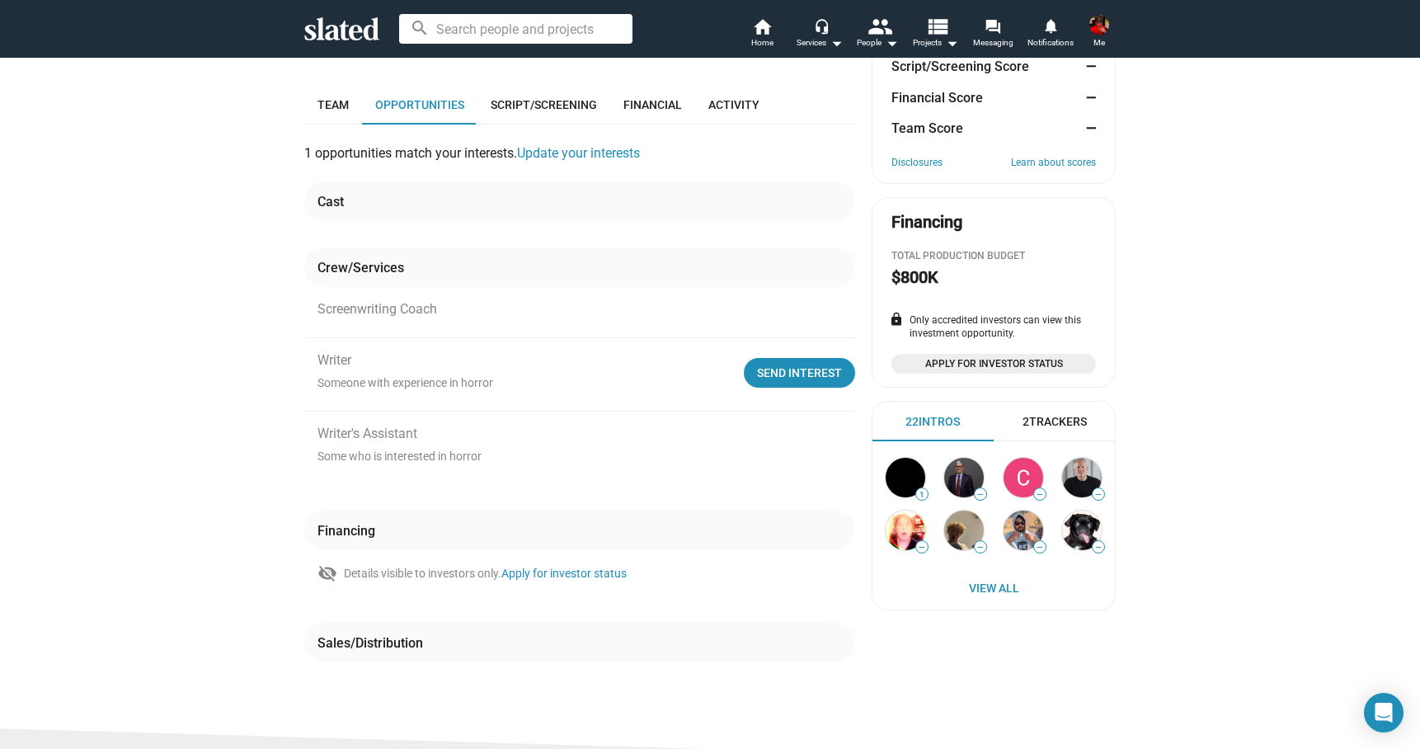
scroll to position [255, 0]
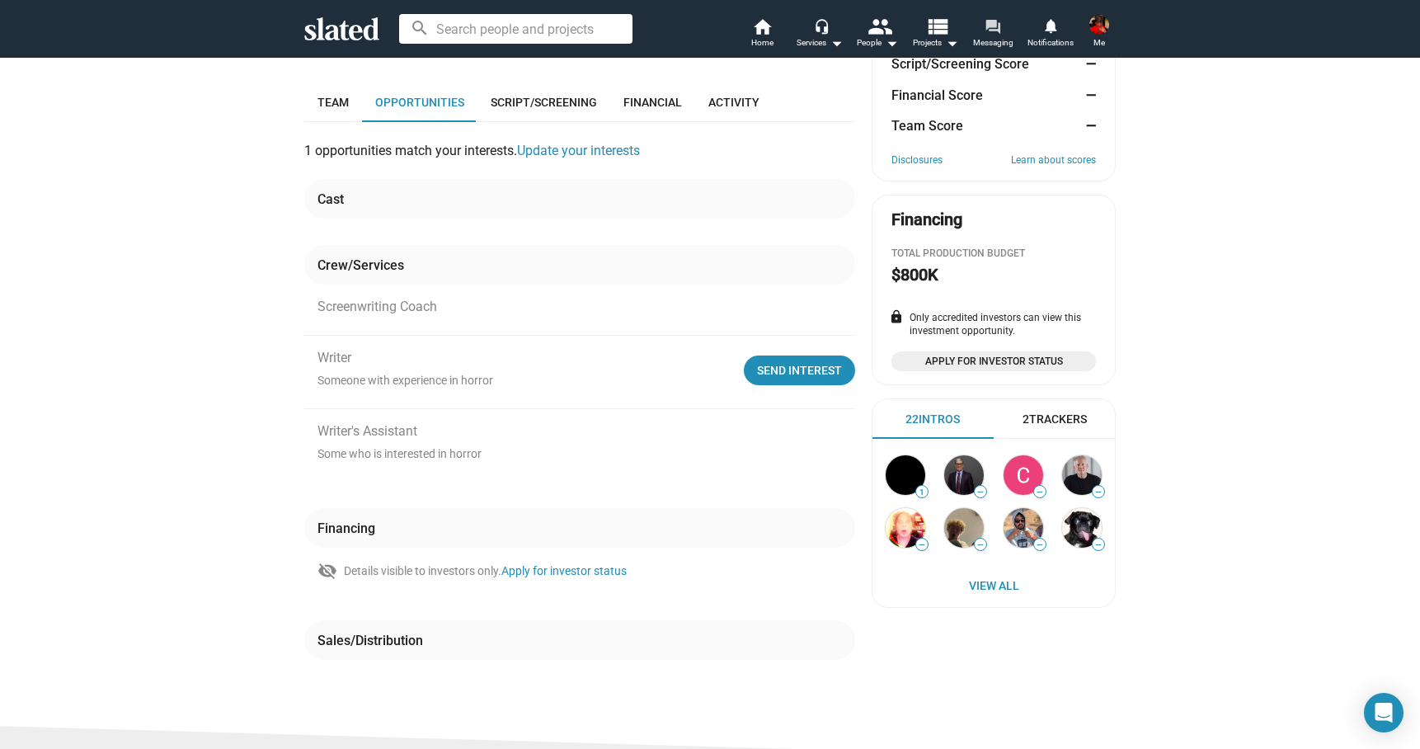
click at [987, 34] on mat-icon "forum" at bounding box center [993, 26] width 16 height 16
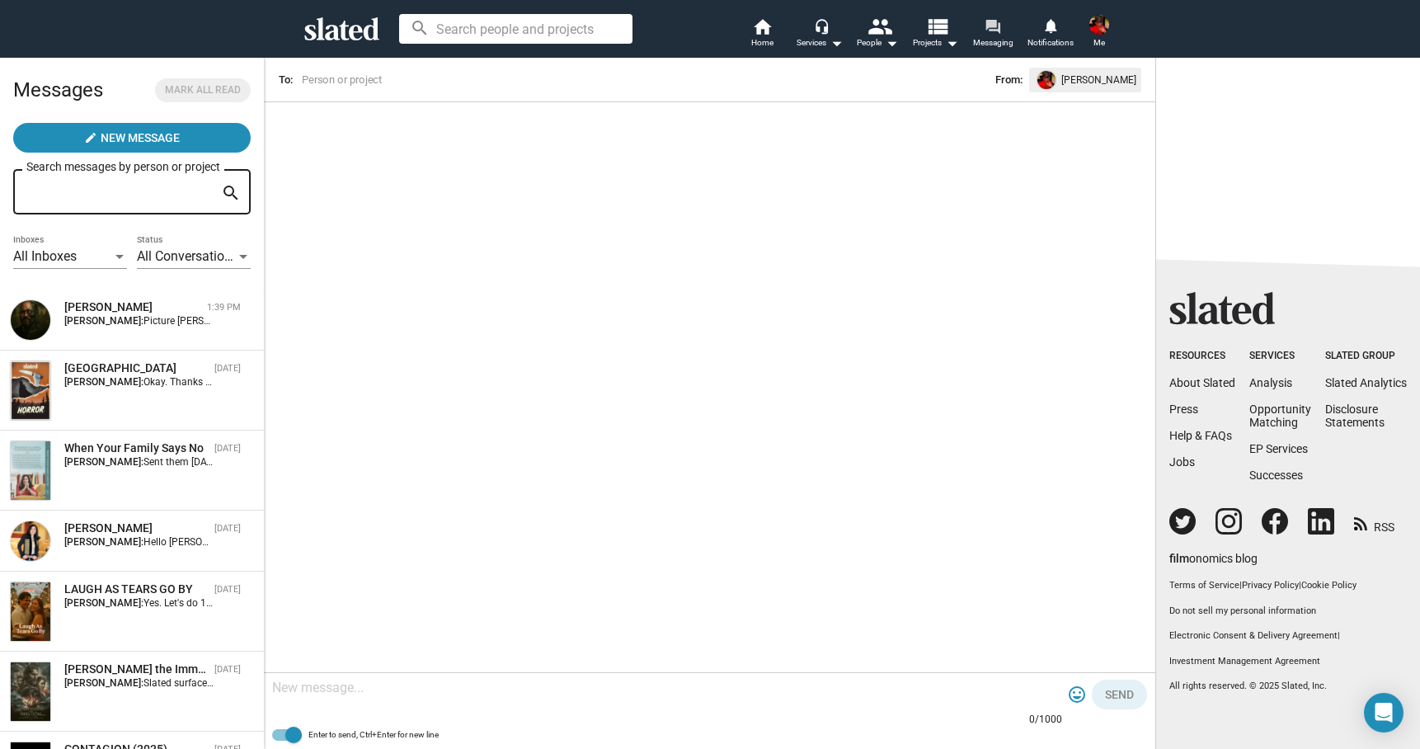
click at [991, 26] on mat-icon "forum" at bounding box center [993, 26] width 16 height 16
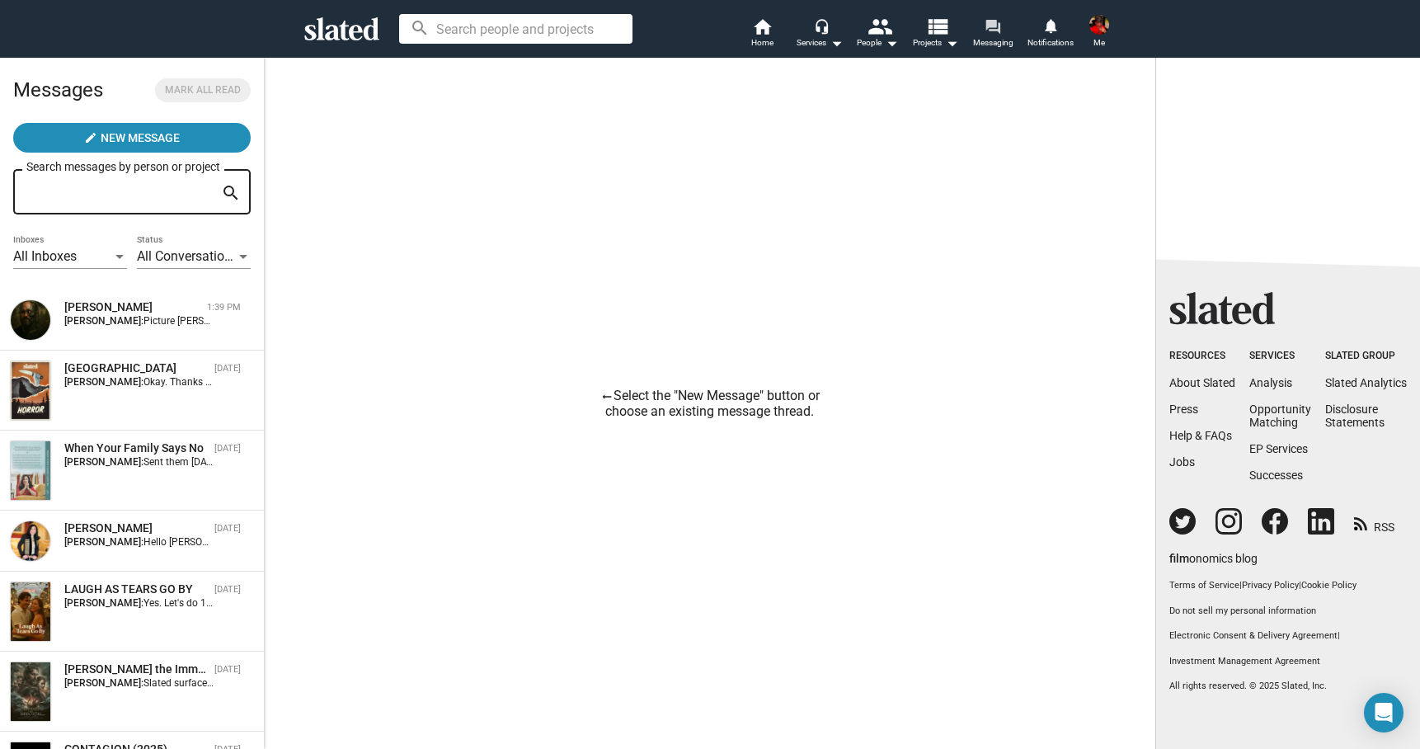
click at [991, 26] on mat-icon "forum" at bounding box center [993, 26] width 16 height 16
click at [996, 27] on mat-icon "forum" at bounding box center [993, 26] width 16 height 16
click at [996, 45] on span "Messaging" at bounding box center [993, 43] width 40 height 20
click at [167, 329] on div "Kyle Beaumier 1:39 PM Franco Pulice: Picture Terrifier meets black phone" at bounding box center [132, 319] width 244 height 41
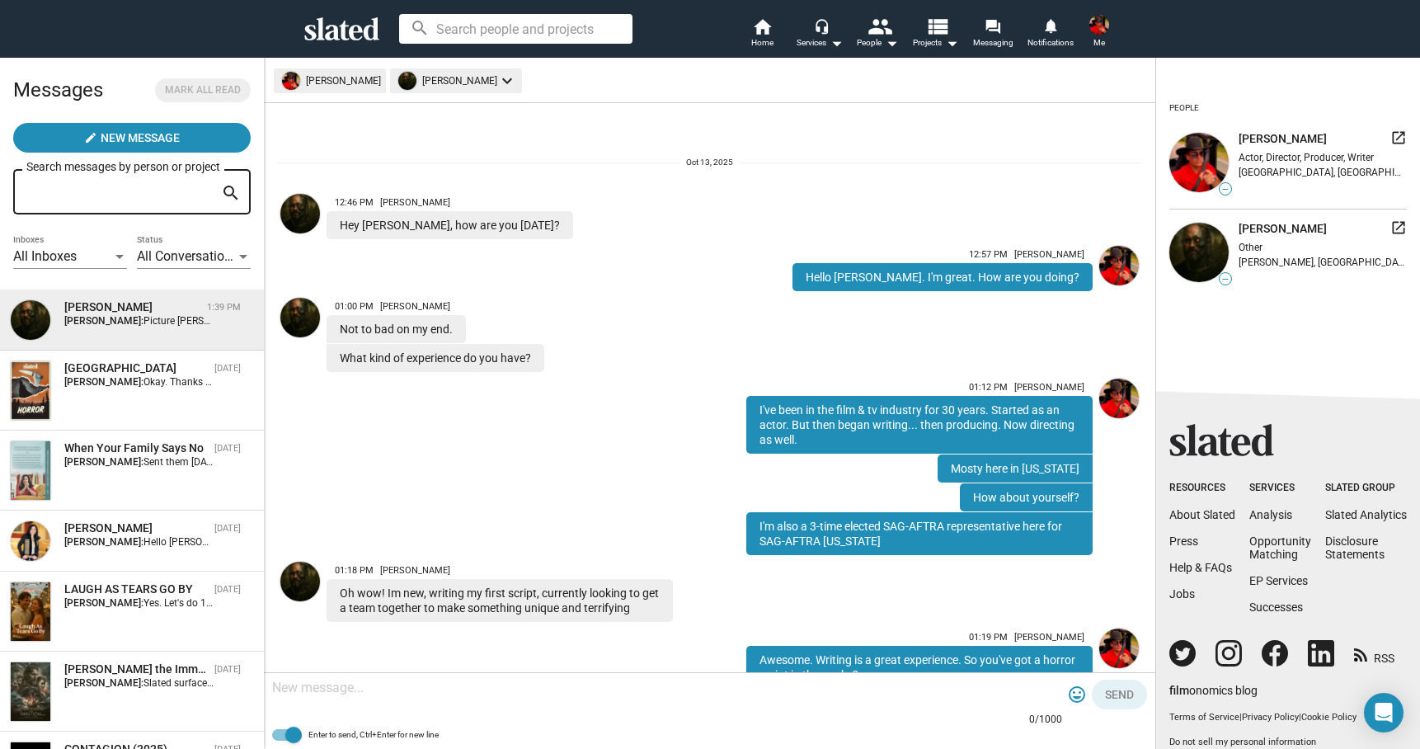
scroll to position [402, 0]
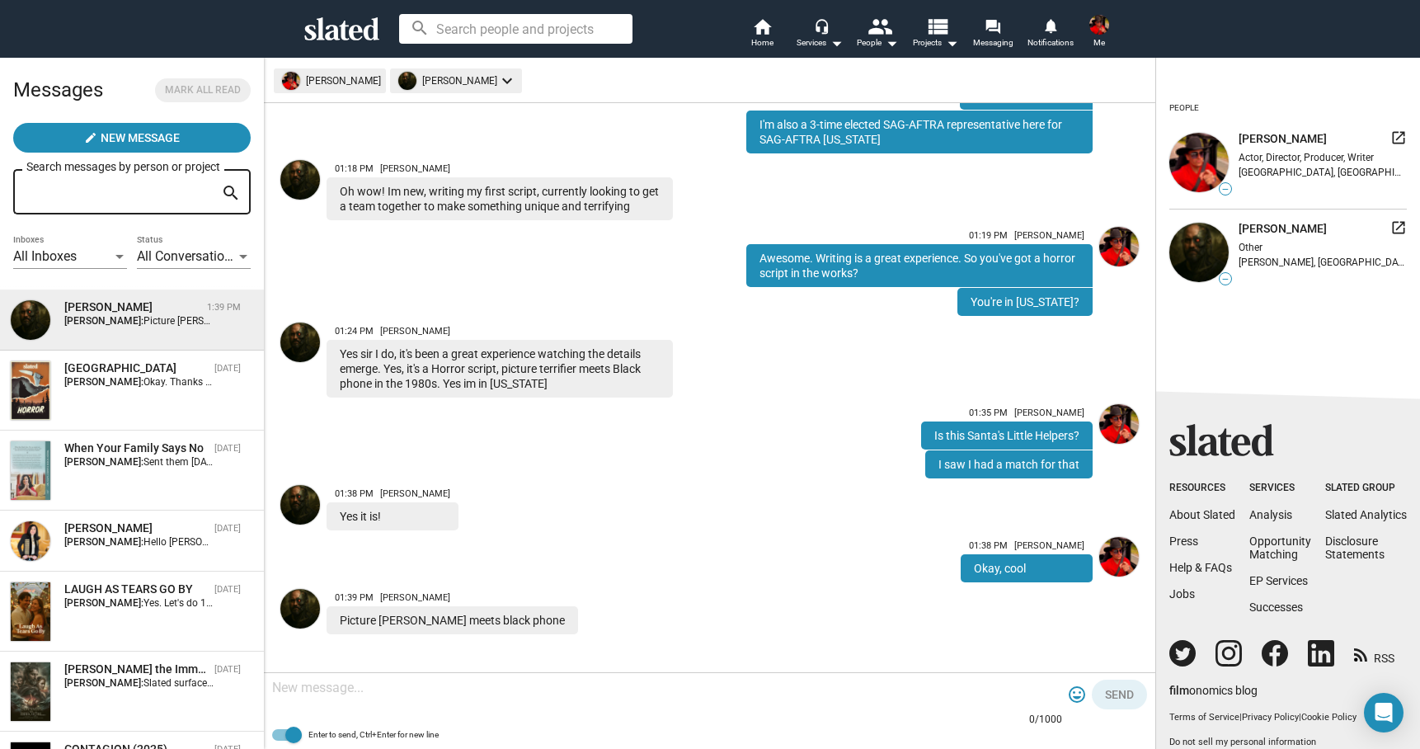
click at [531, 690] on textarea at bounding box center [667, 688] width 790 height 16
type textarea "Yes. Intense."
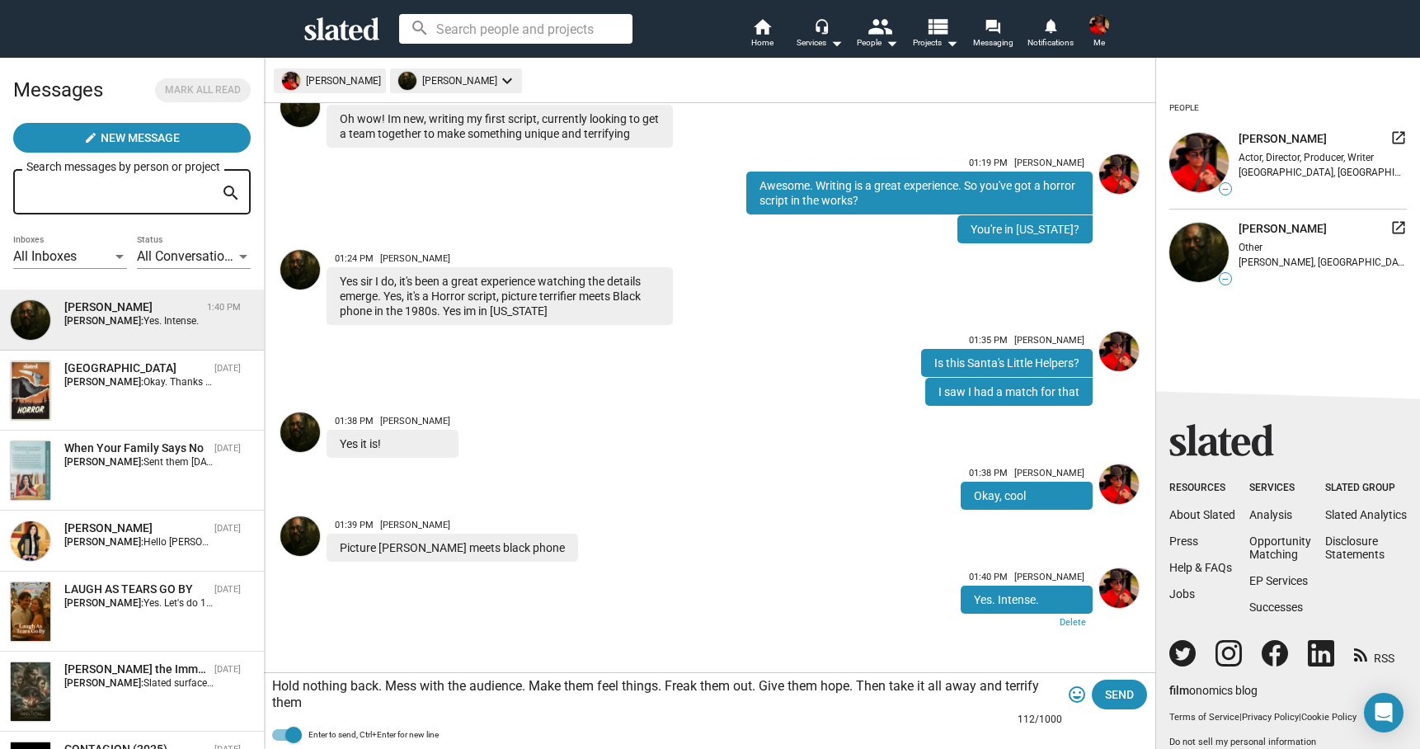
type textarea "Hold nothing back. Mess with the audience. Make them feel things. Freak them ou…"
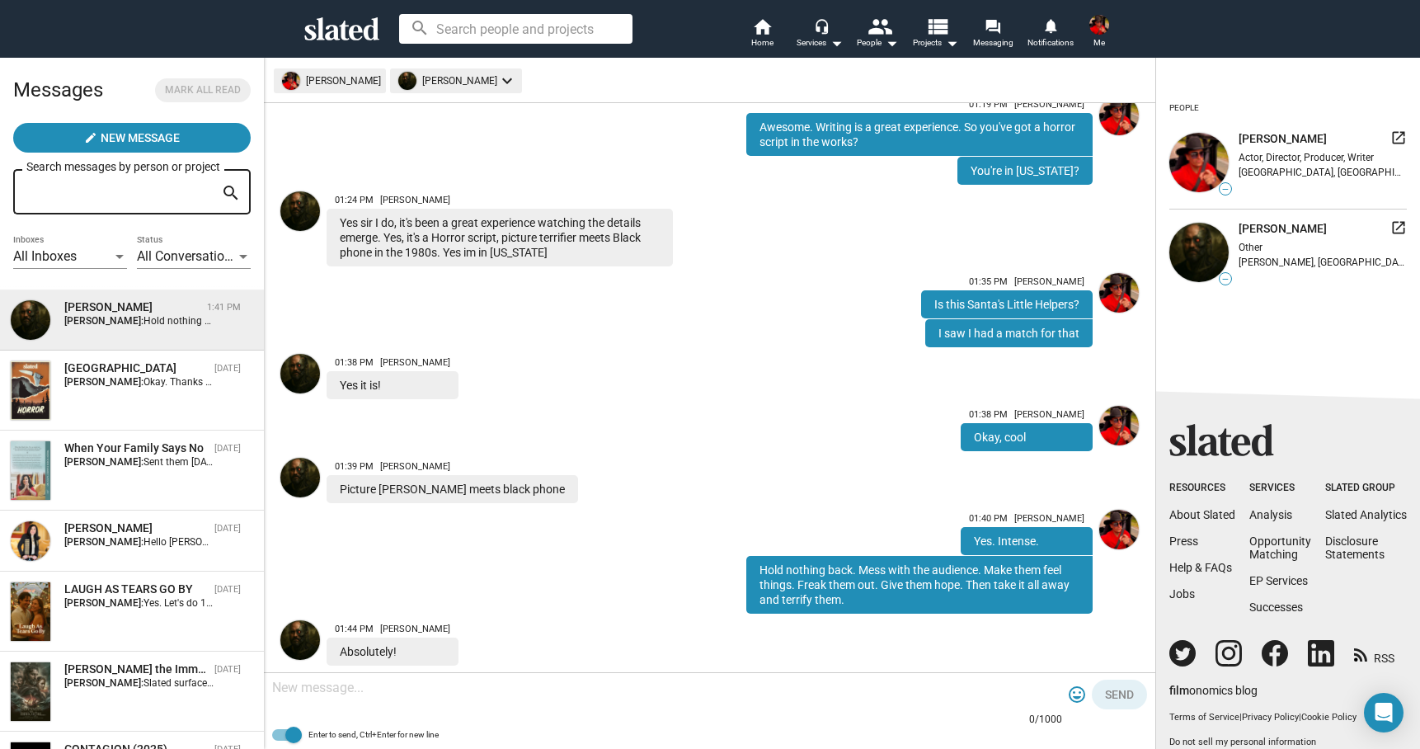
scroll to position [564, 0]
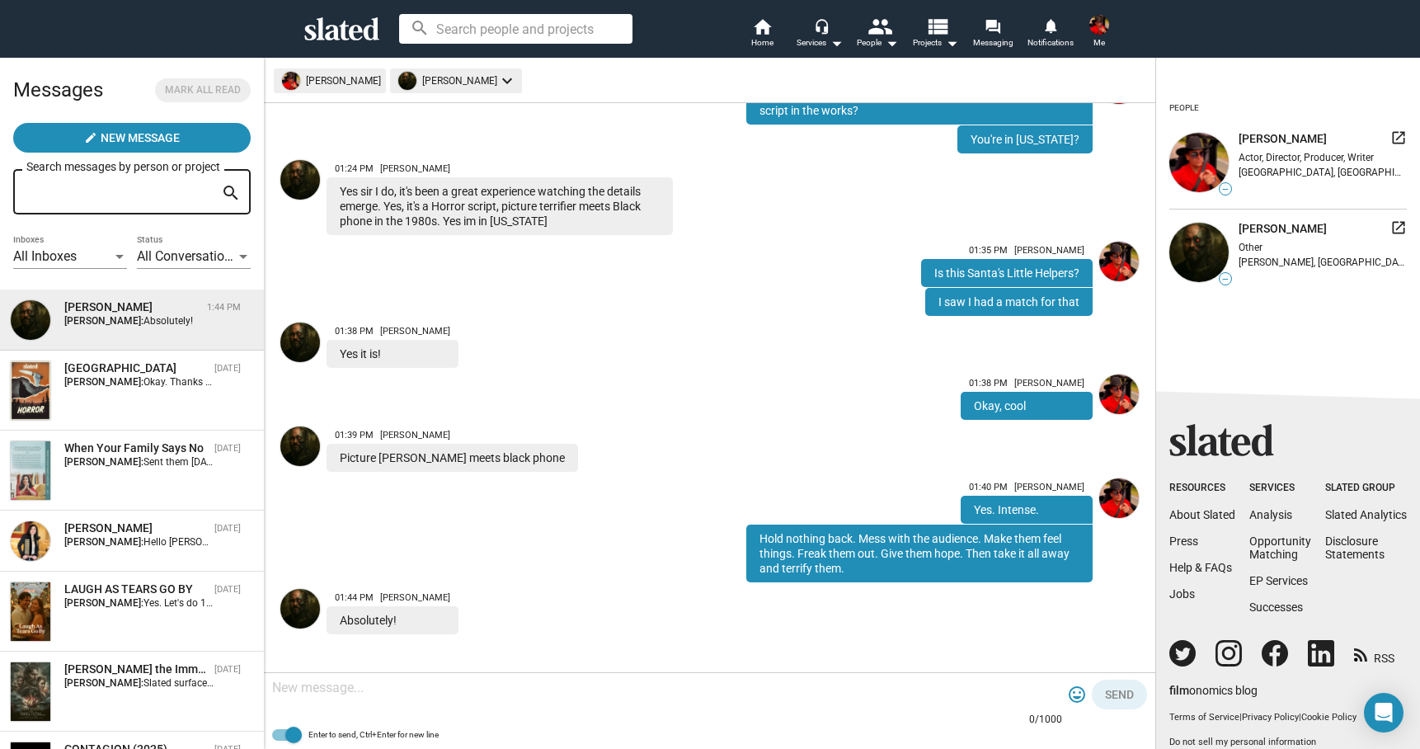
click at [532, 690] on textarea at bounding box center [667, 688] width 790 height 16
type textarea "D"
type textarea "H"
type textarea "c"
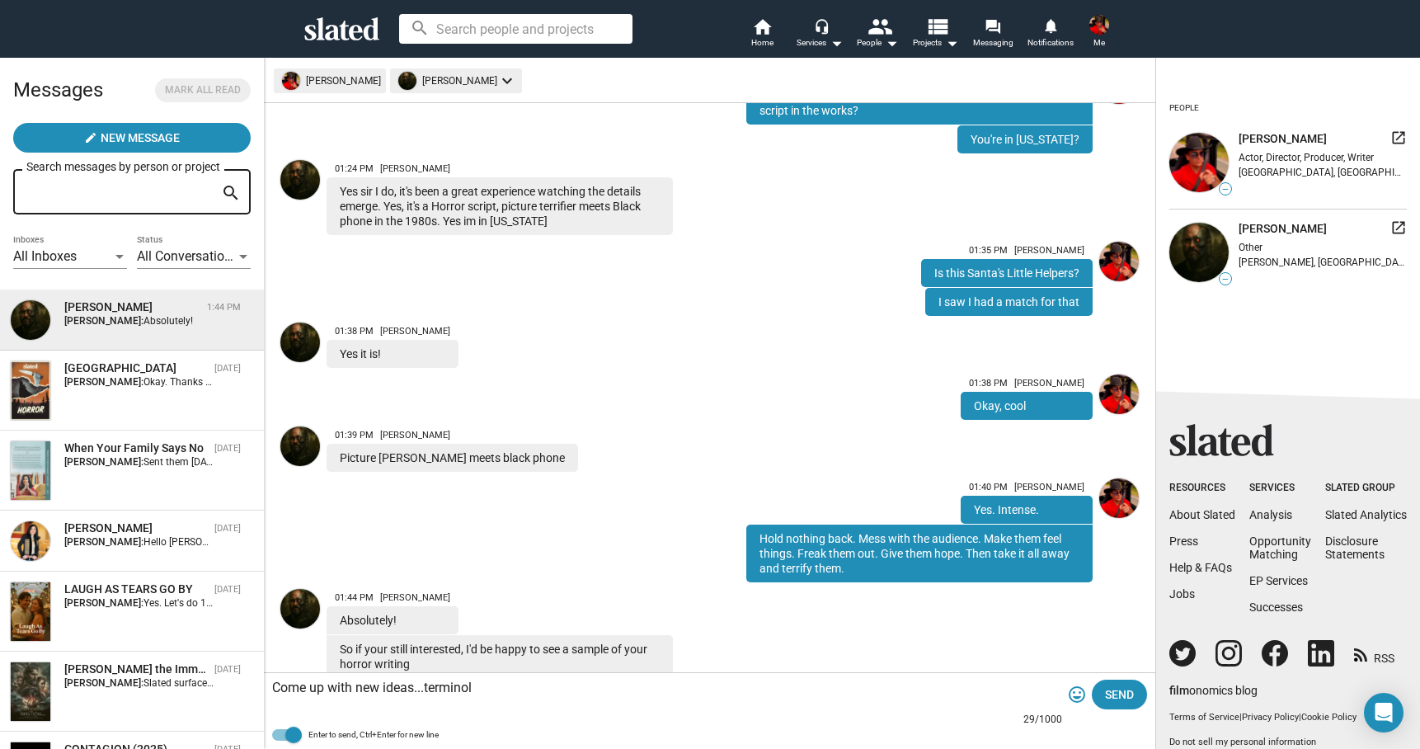
scroll to position [608, 0]
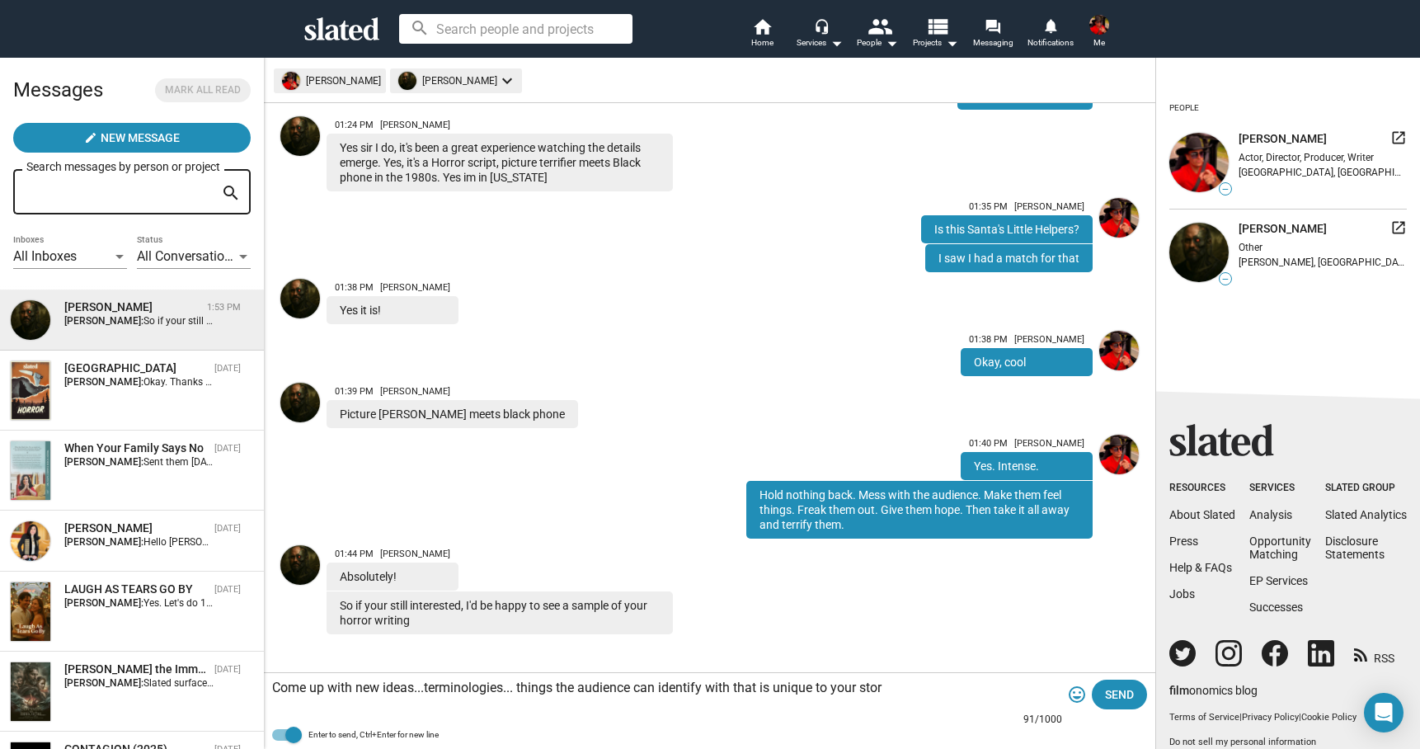
type textarea "Come up with new ideas...terminologies... things the audience can identify with…"
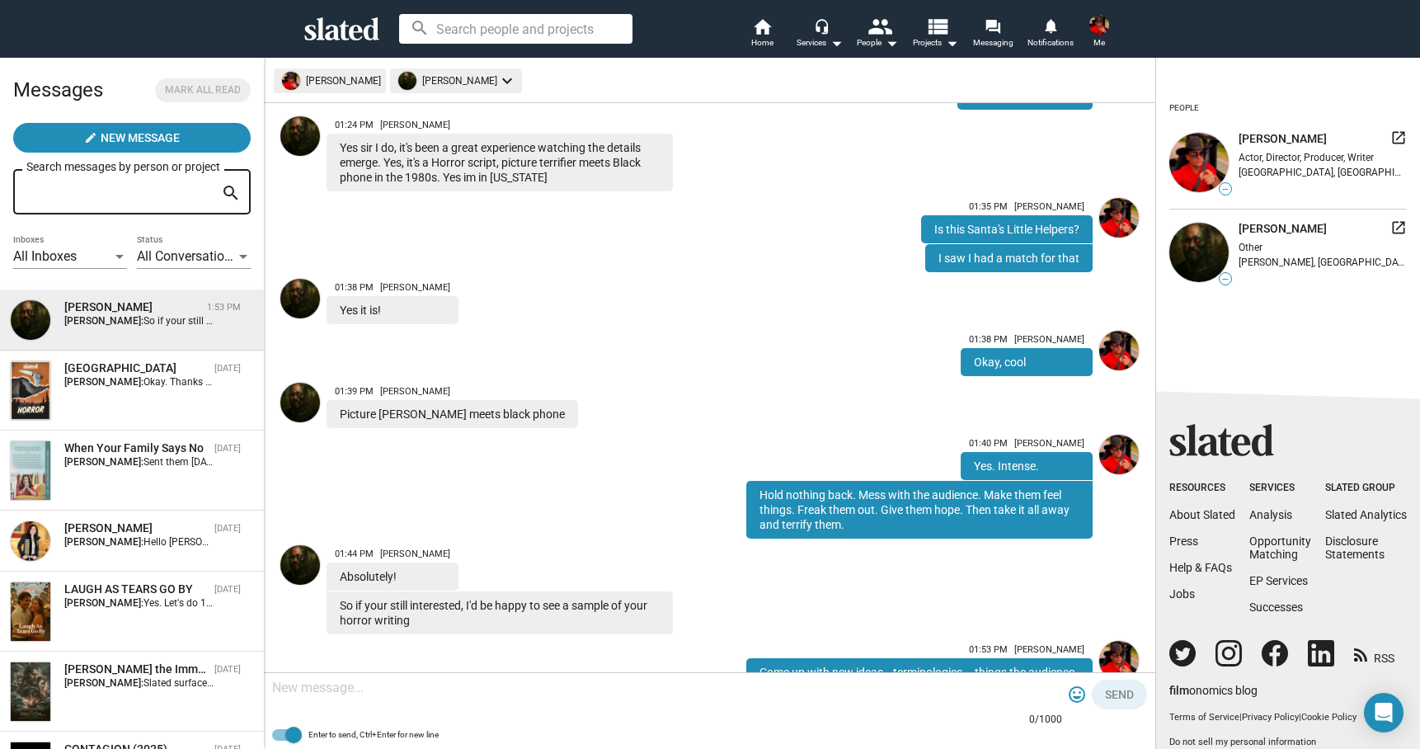
scroll to position [695, 0]
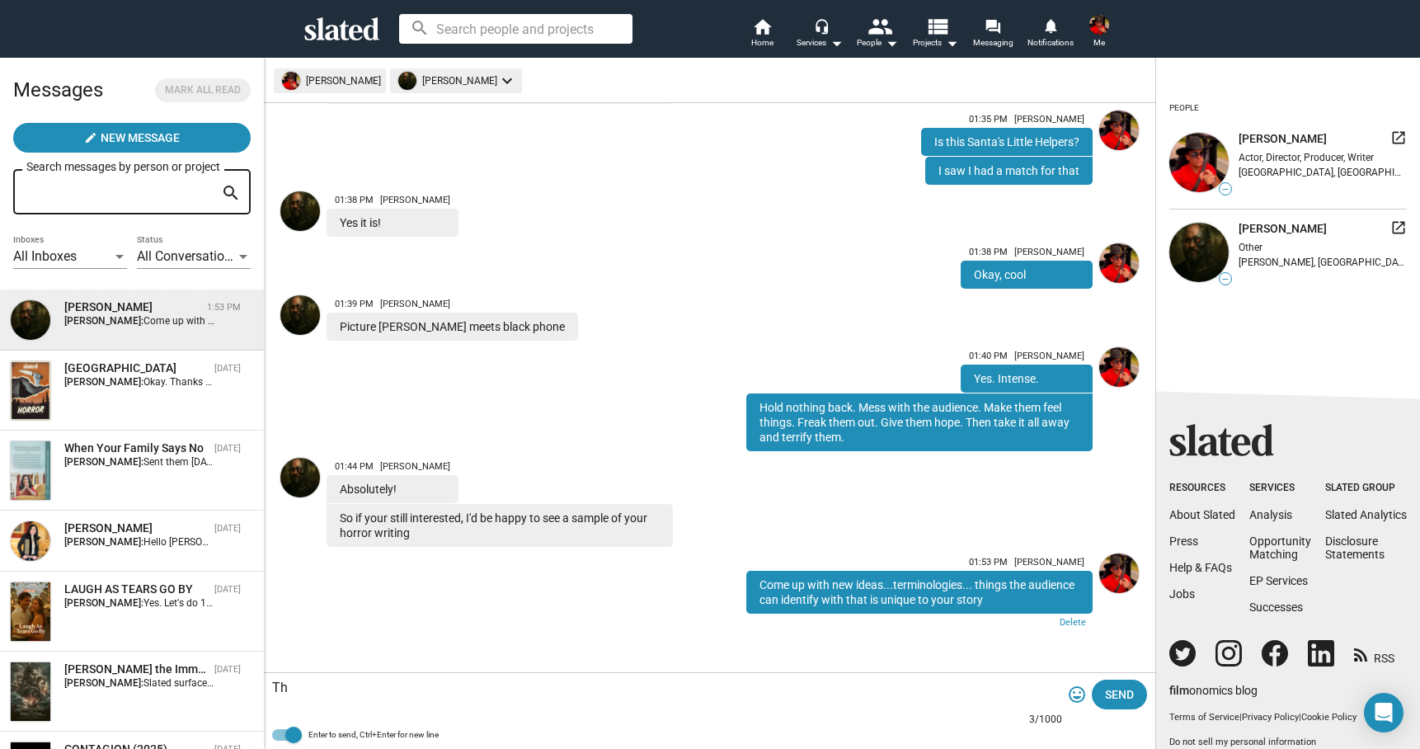
type textarea "T"
type textarea "I haven't produced my horror scripts yet so they're still in the works"
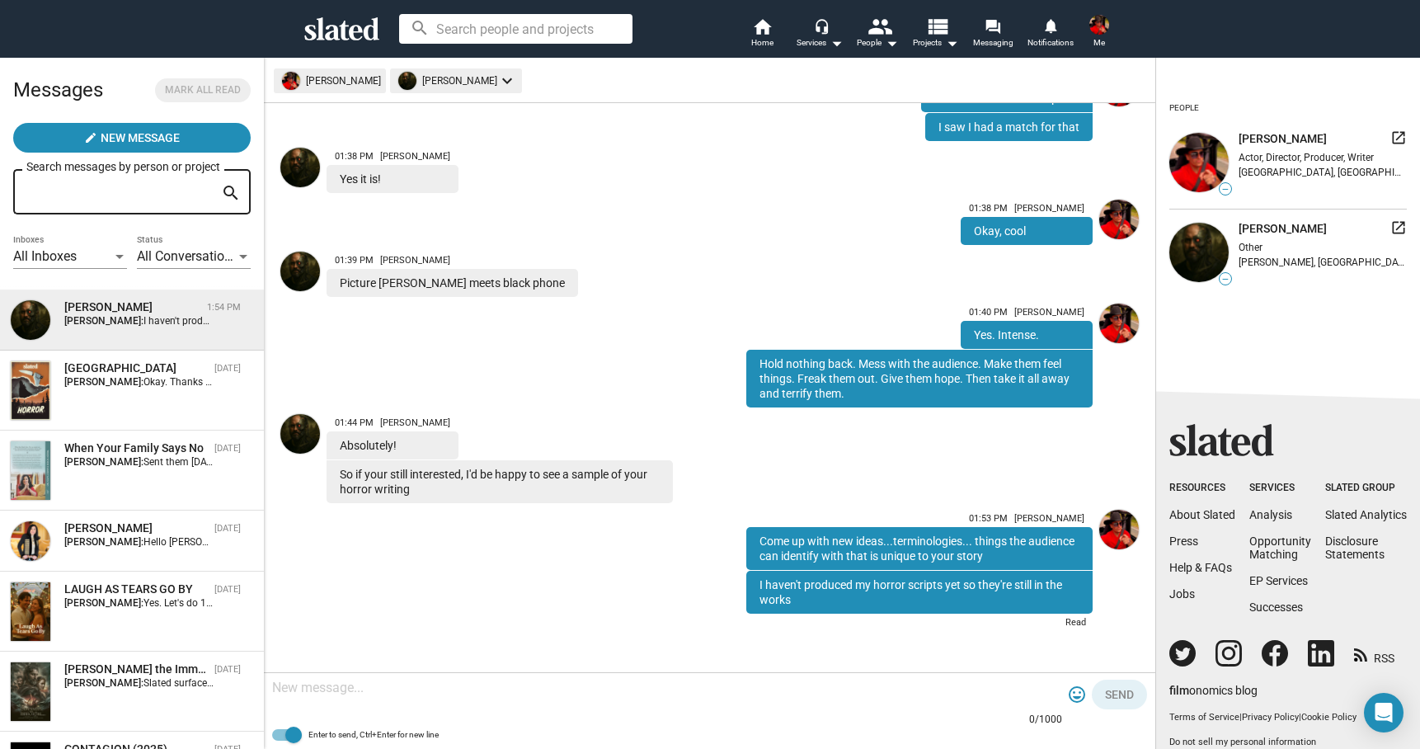
scroll to position [785, 0]
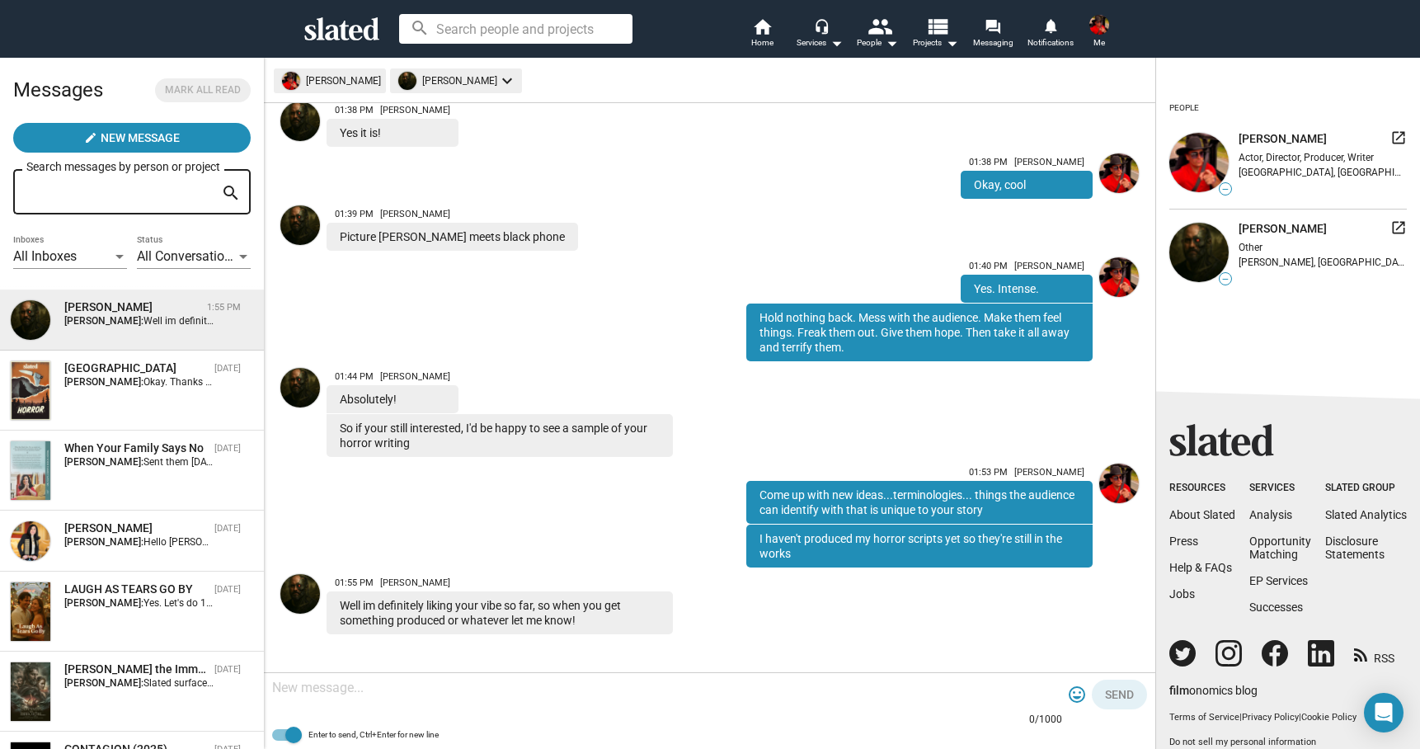
click at [463, 689] on textarea at bounding box center [667, 688] width 790 height 16
click at [648, 690] on textarea "Absolutely. It's going to be a minute. I'm currently working on my documentary." at bounding box center [667, 688] width 790 height 16
click at [750, 692] on textarea "Absolutely. It's going to be a minute. I'm currently working on a documentary." at bounding box center [667, 688] width 790 height 16
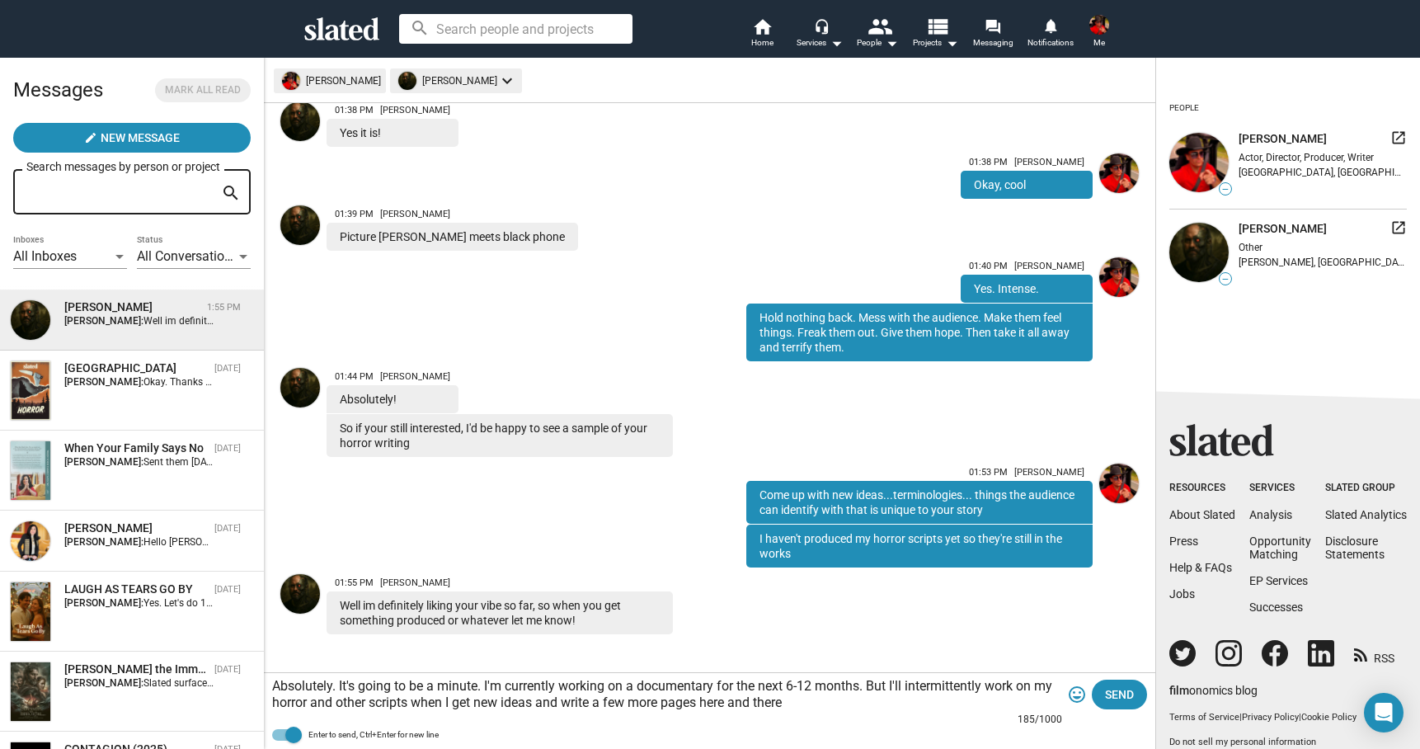
type textarea "Absolutely. It's going to be a minute. I'm currently working on a documentary f…"
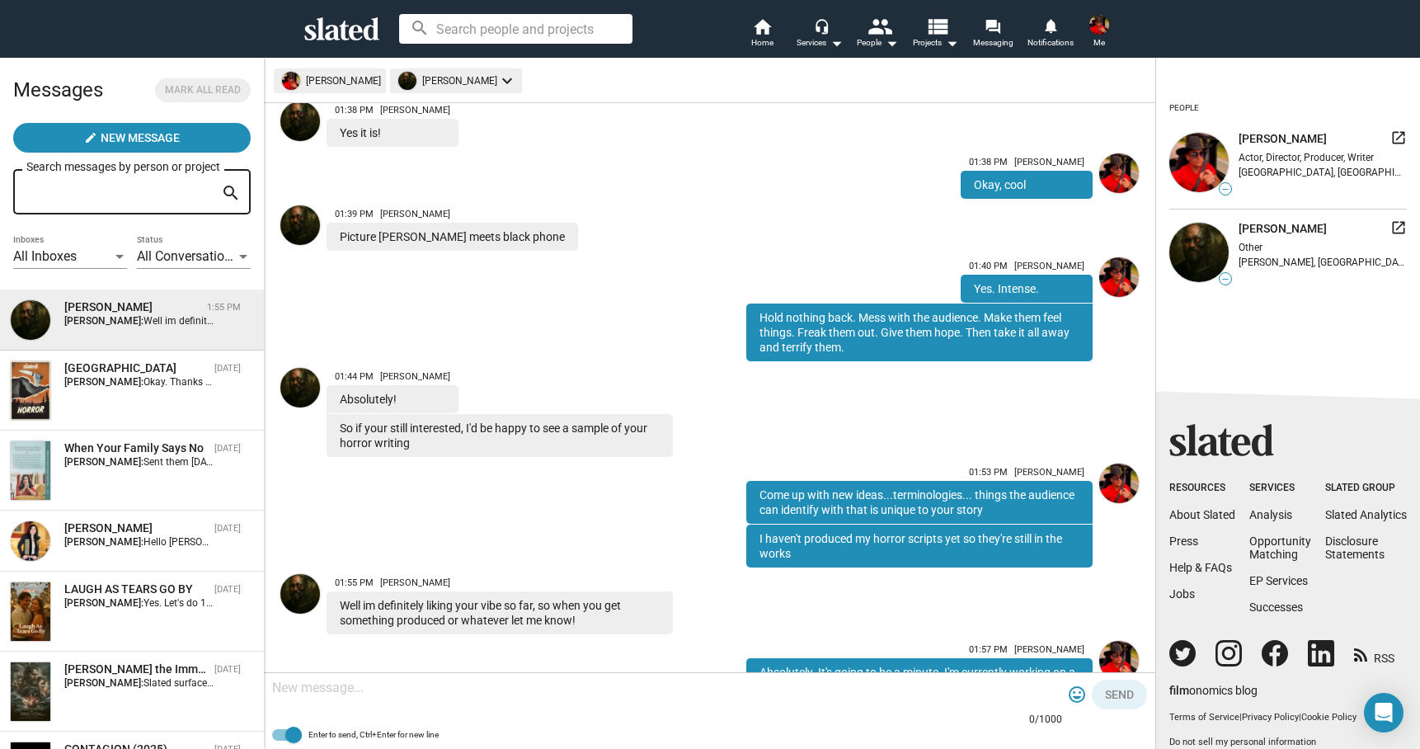
scroll to position [902, 0]
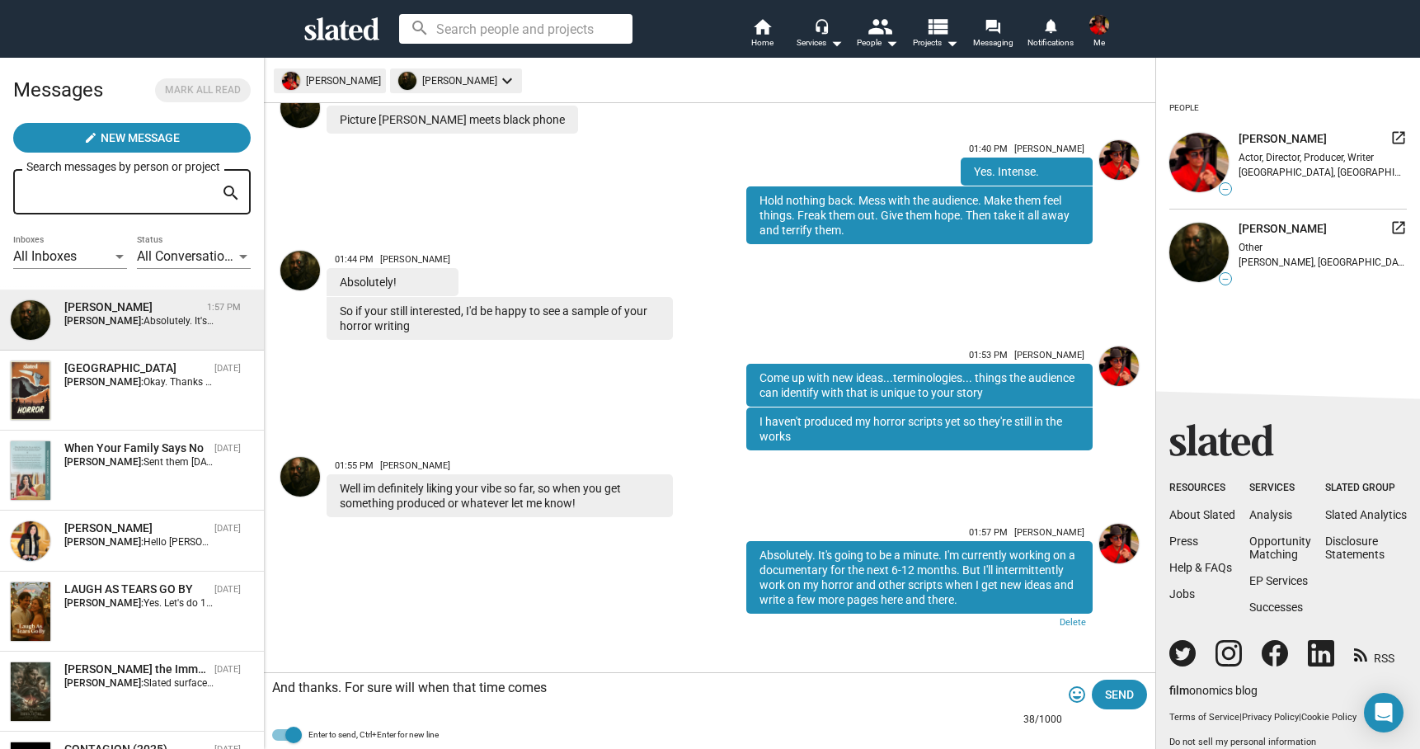
type textarea "And thanks. For sure will when that time comes."
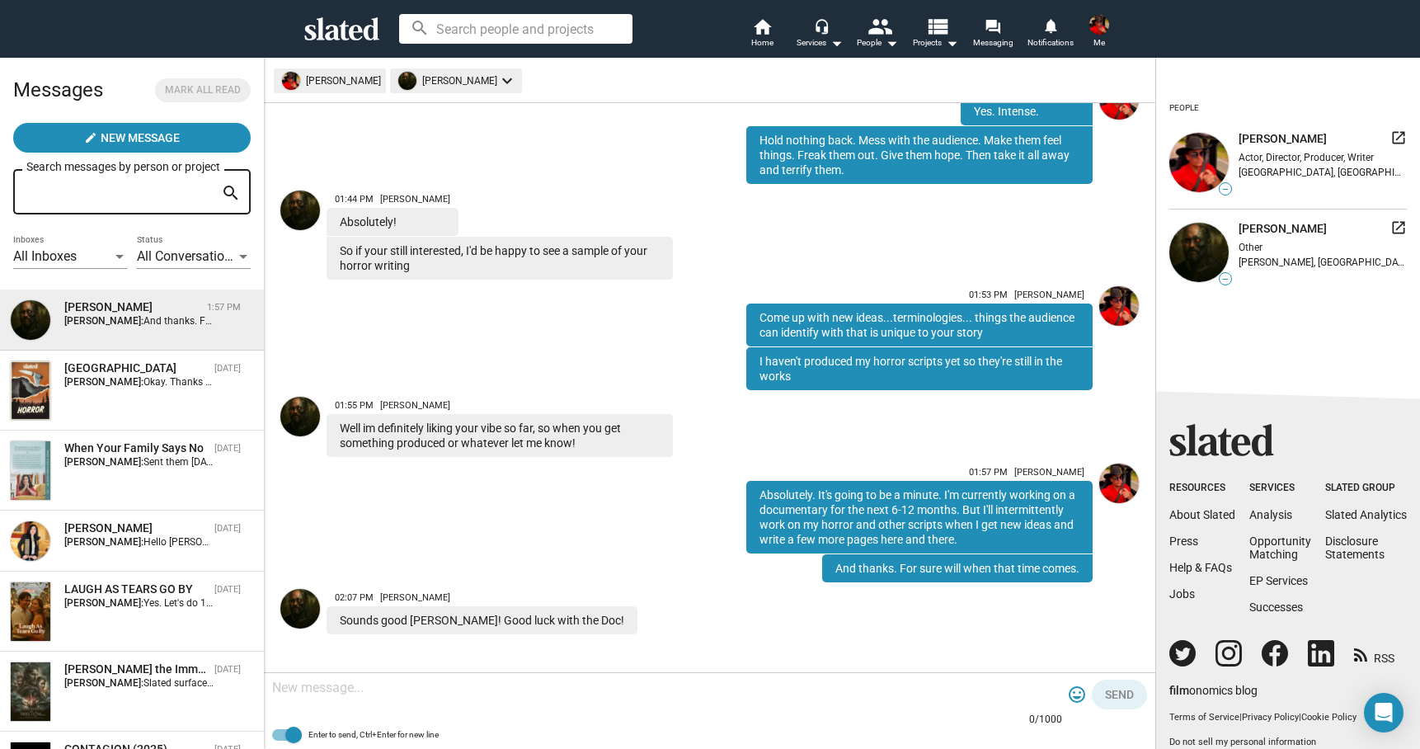
scroll to position [859, 0]
click at [647, 691] on textarea at bounding box center [667, 688] width 790 height 16
type textarea "Thank you"
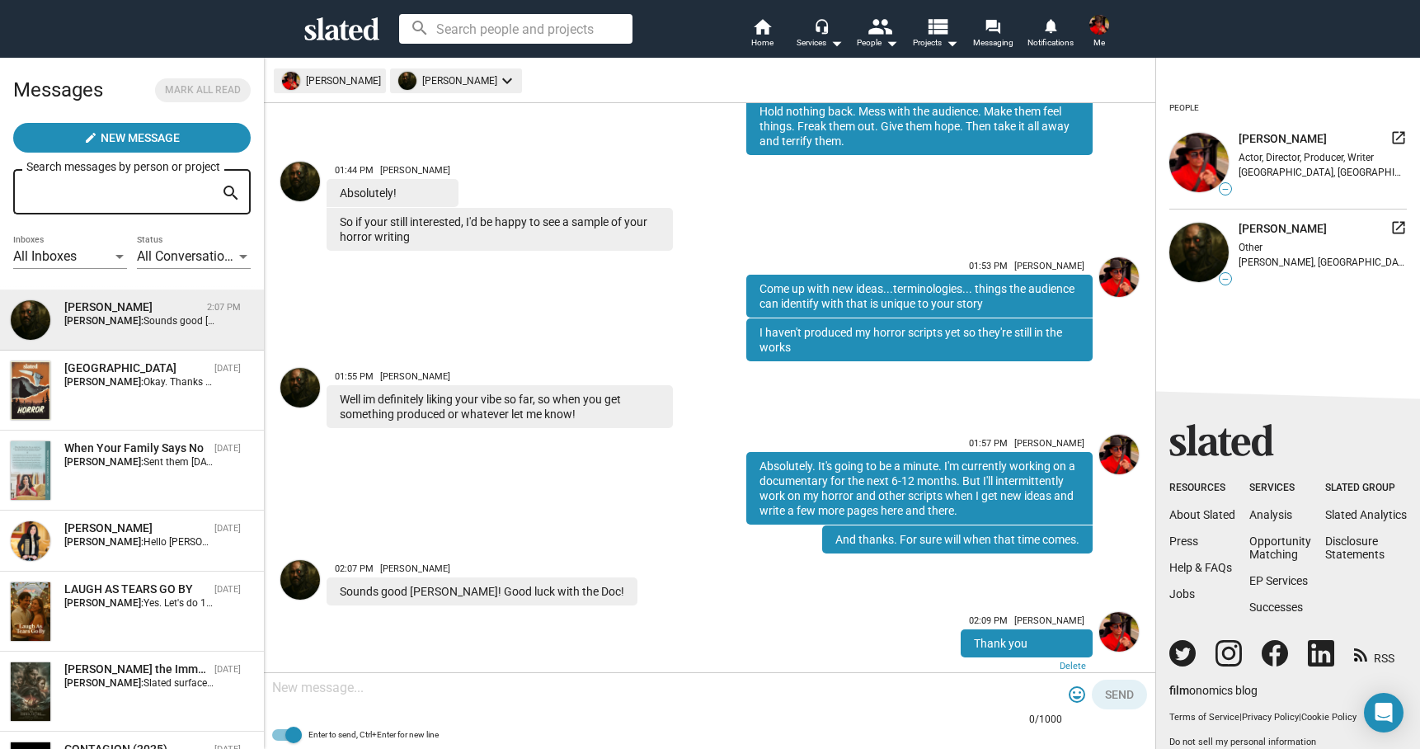
scroll to position [902, 0]
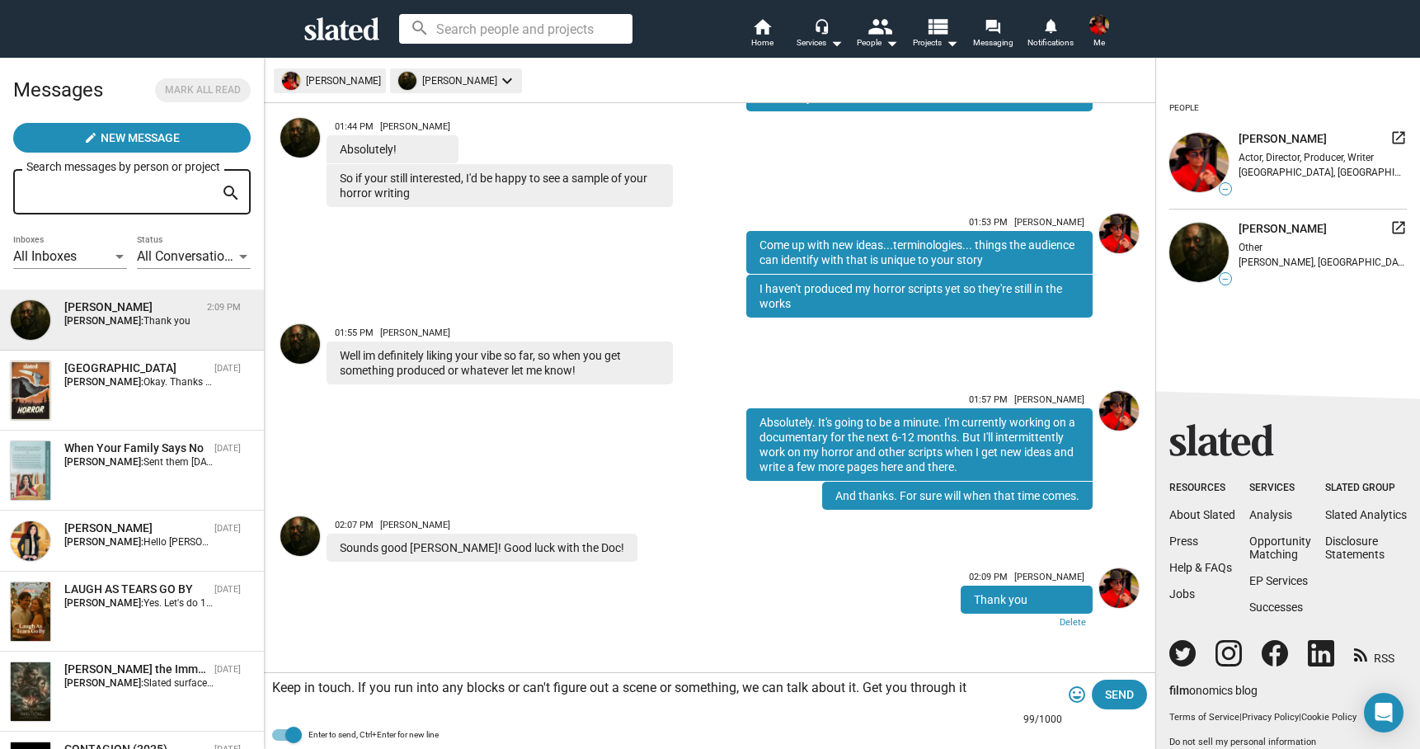
type textarea "Keep in touch. If you run into any blocks or can't figure out a scene or someth…"
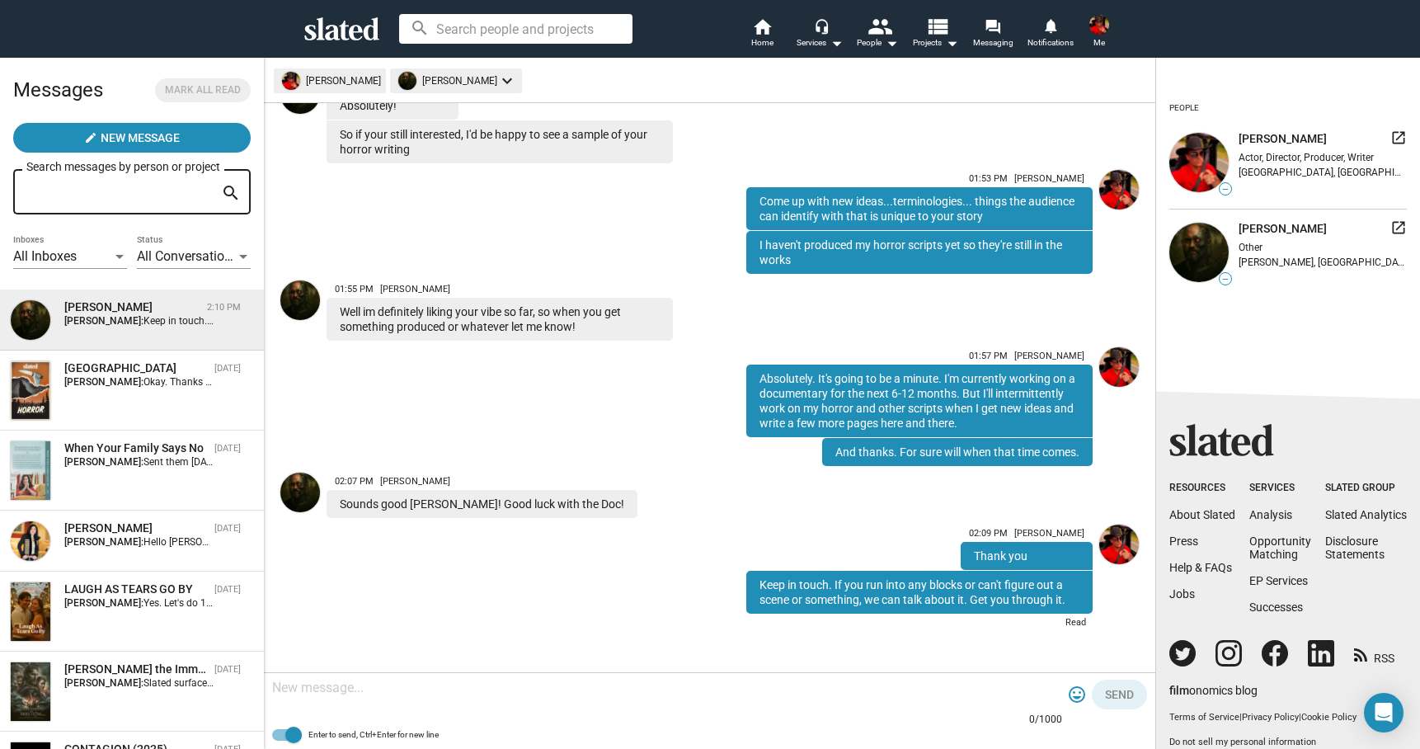
scroll to position [894, 0]
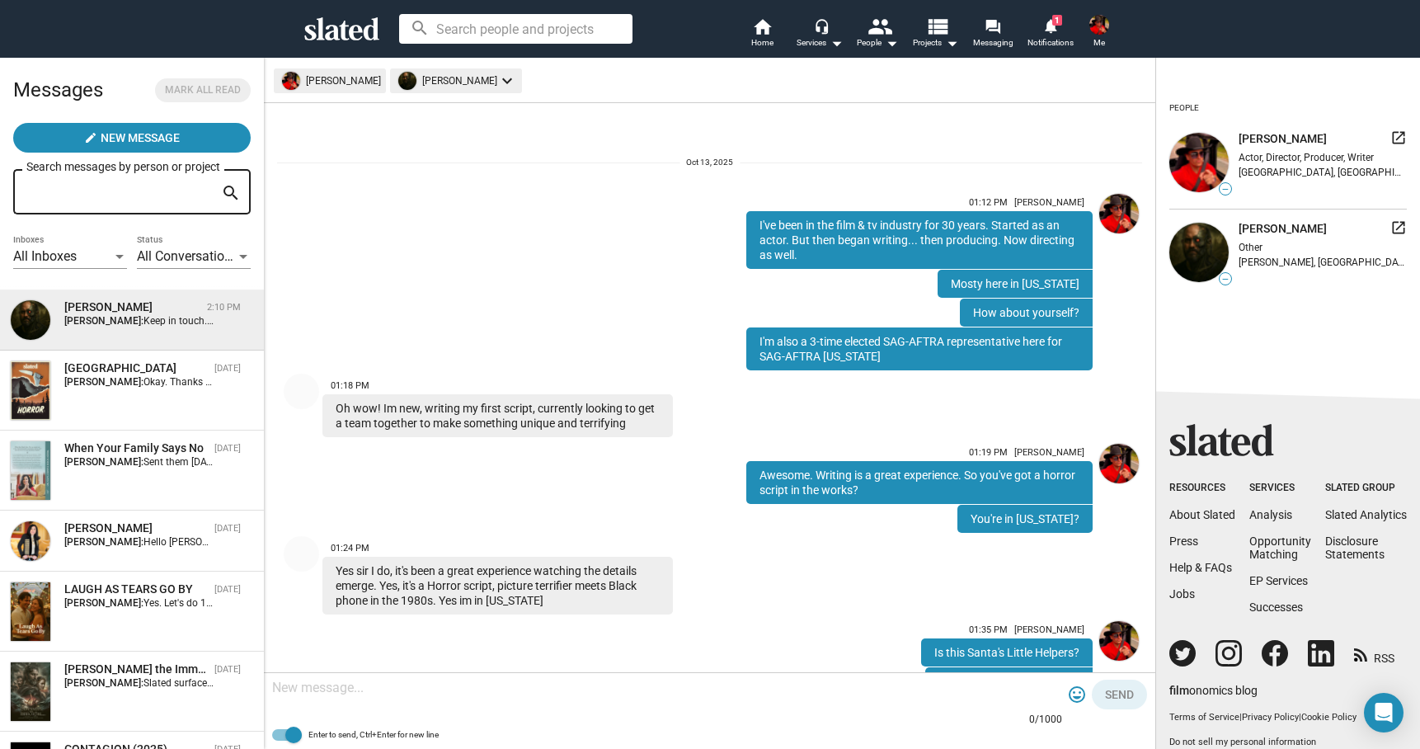
scroll to position [894, 0]
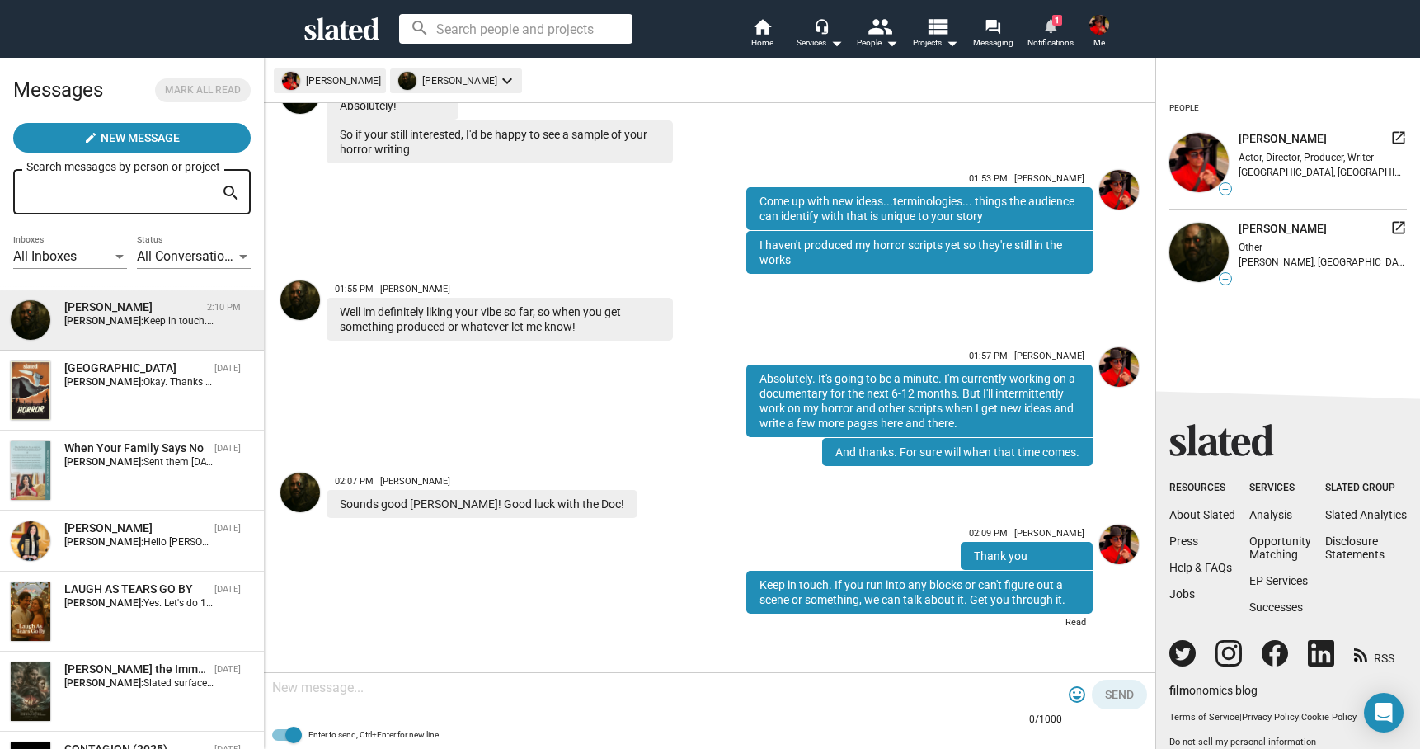
click at [1049, 33] on mat-icon "notifications" at bounding box center [1051, 25] width 16 height 16
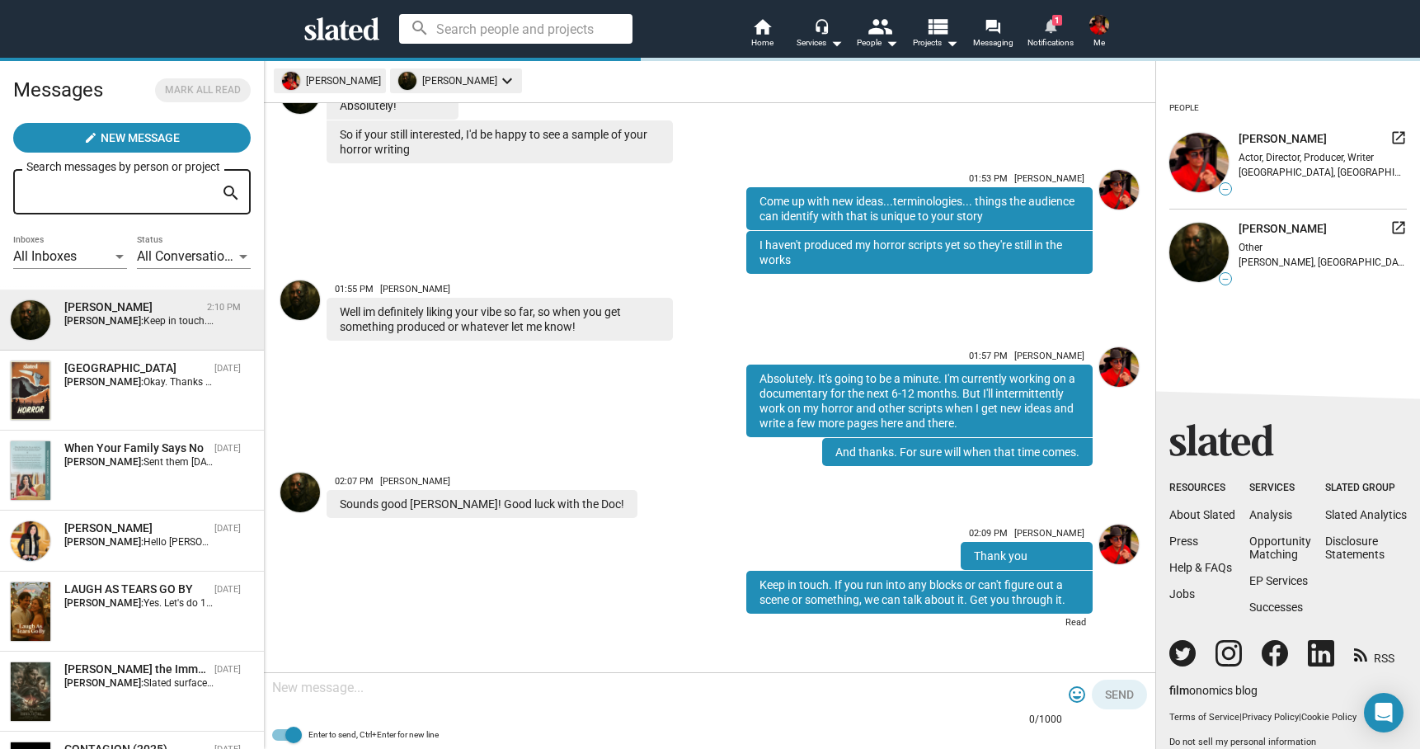
scroll to position [0, 0]
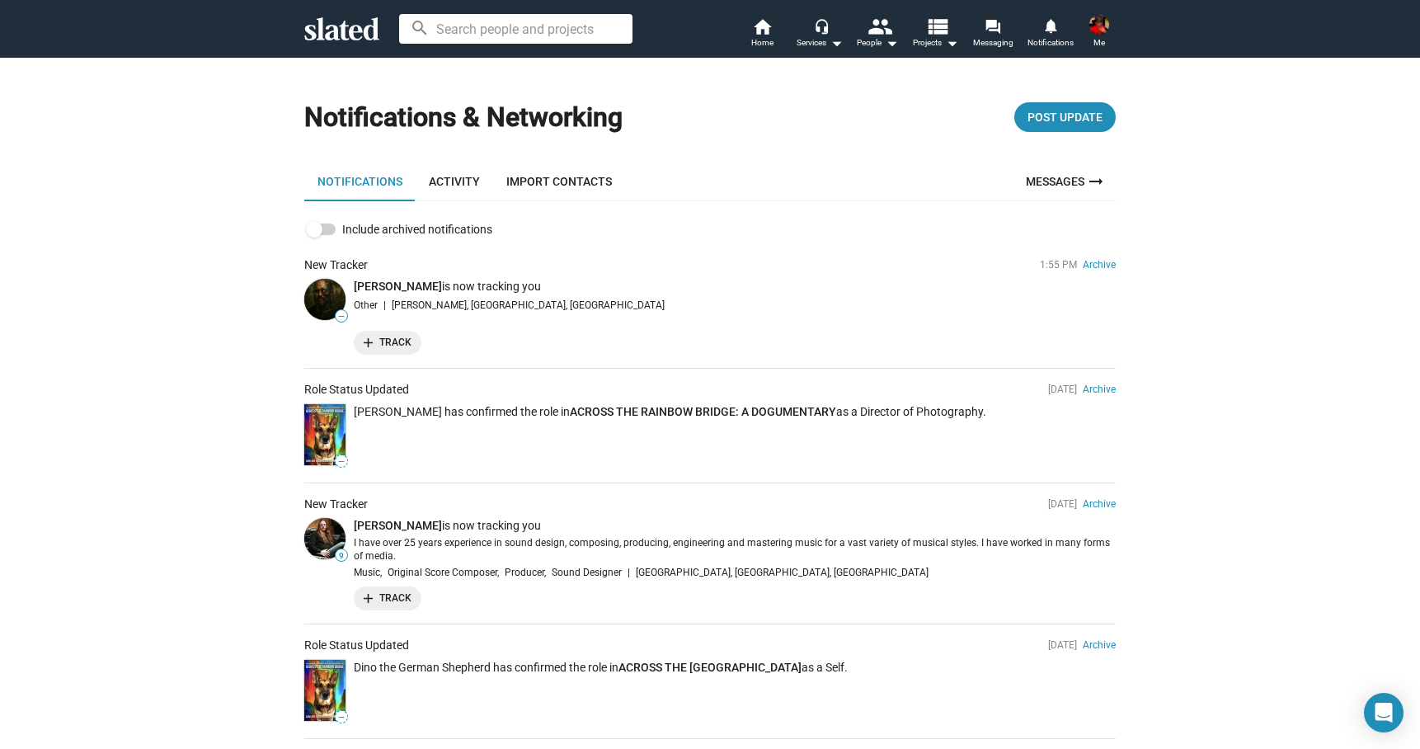
click at [412, 350] on button "add Track" at bounding box center [388, 343] width 68 height 24
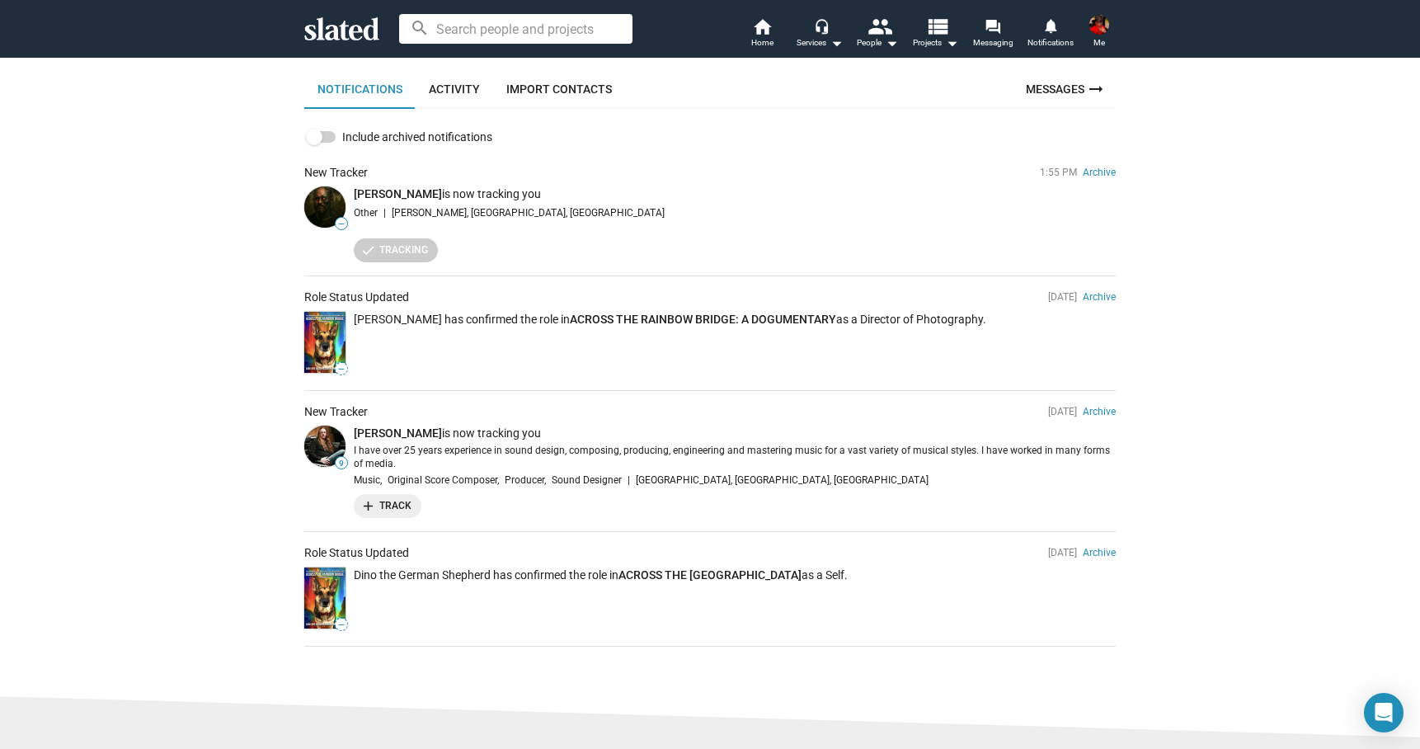
scroll to position [144, 0]
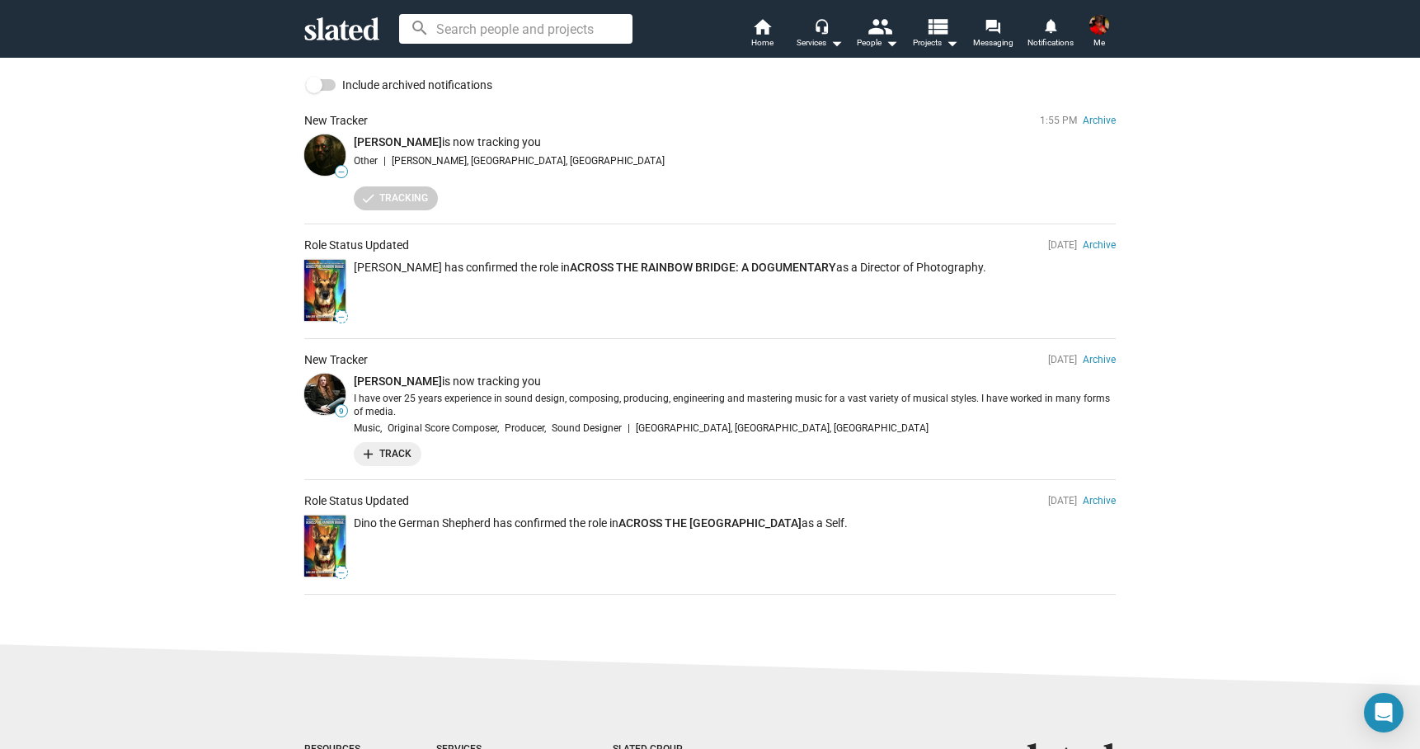
click at [407, 449] on span "add Track" at bounding box center [388, 453] width 48 height 17
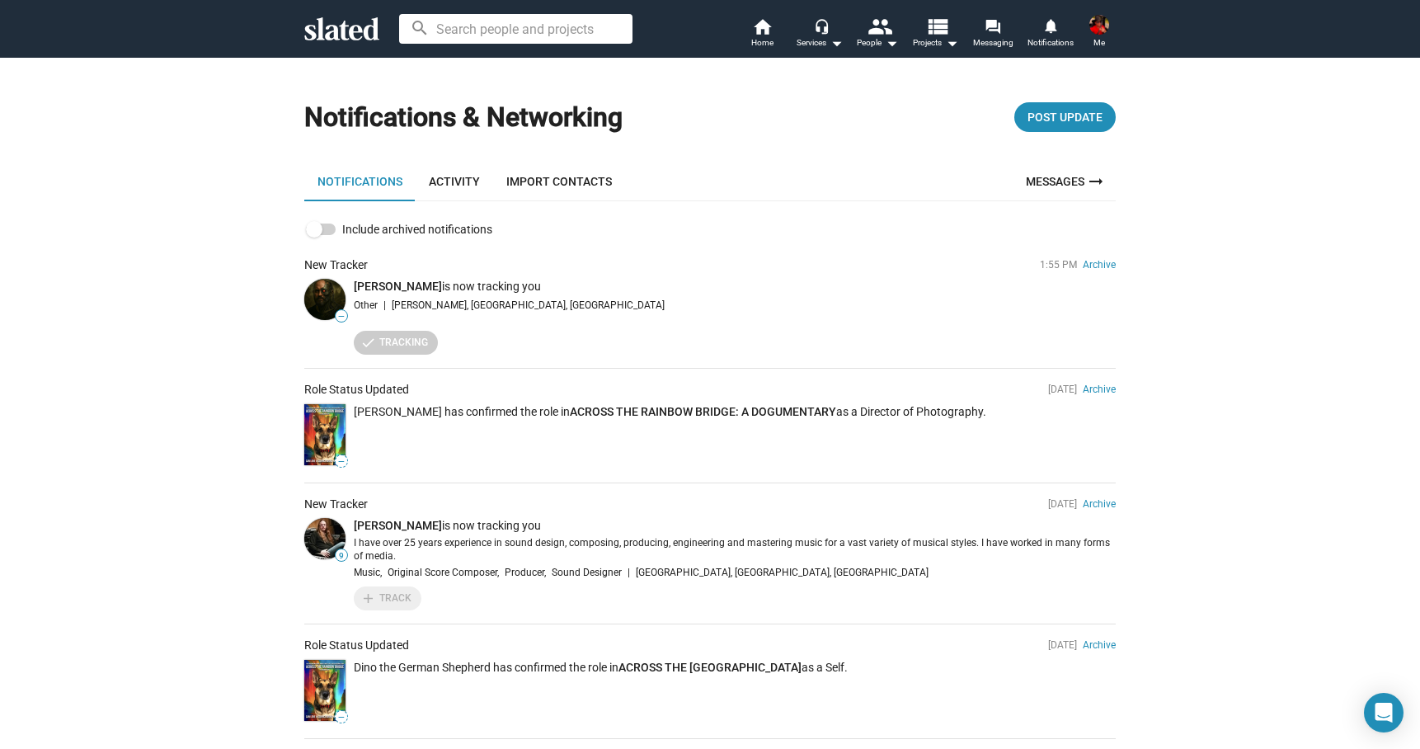
scroll to position [0, 0]
click at [995, 33] on mat-icon "forum" at bounding box center [993, 26] width 16 height 16
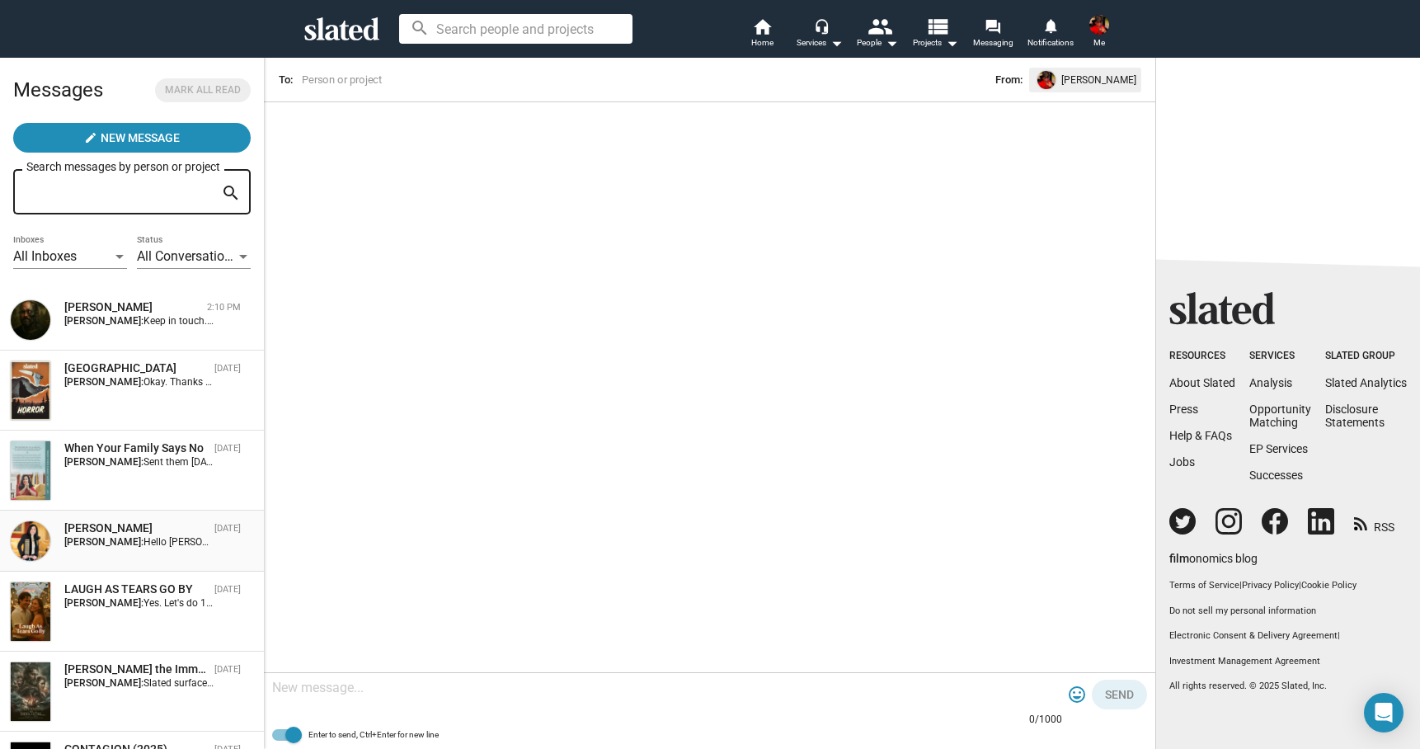
click at [142, 550] on div "Laya Martinez Oct 06 Franco Pulice: Hello Laya. I'm just now getting your repli…" at bounding box center [132, 541] width 244 height 41
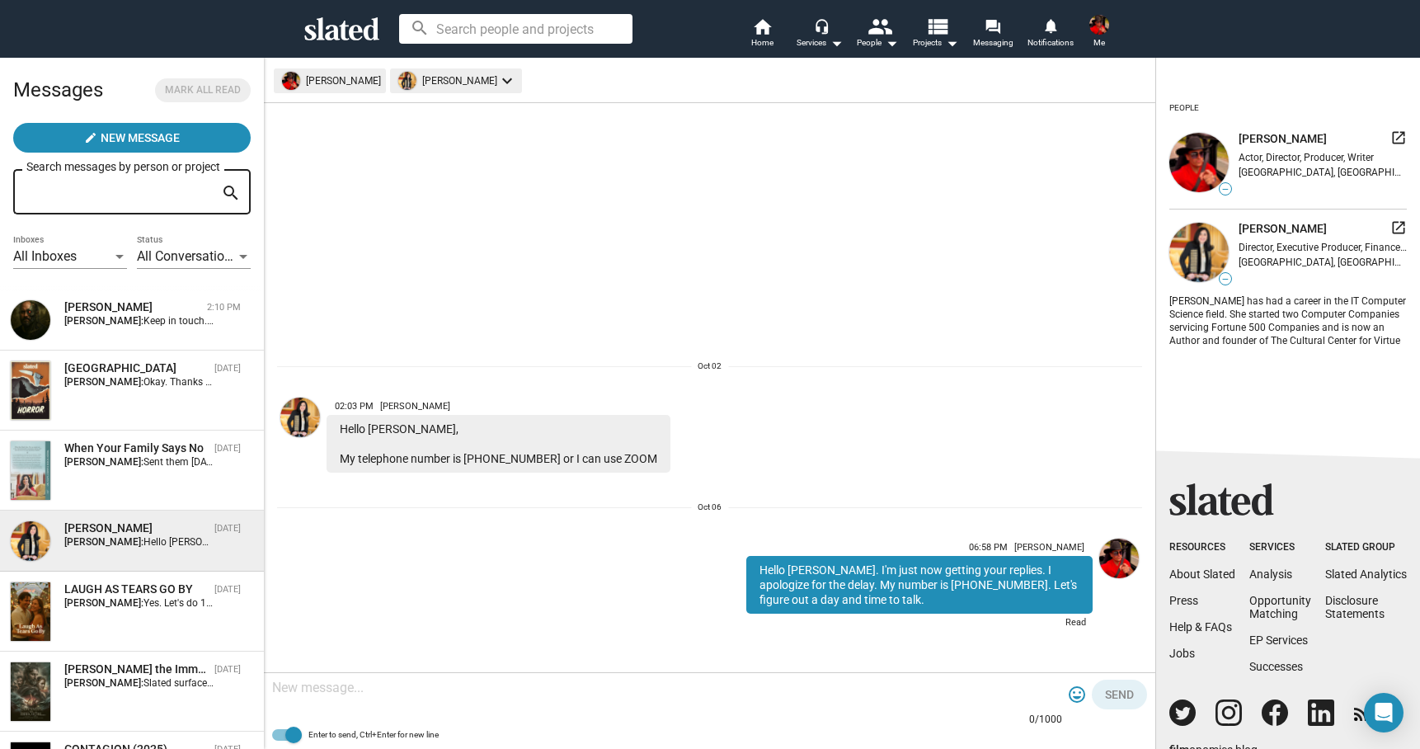
click at [445, 700] on div at bounding box center [667, 689] width 790 height 49
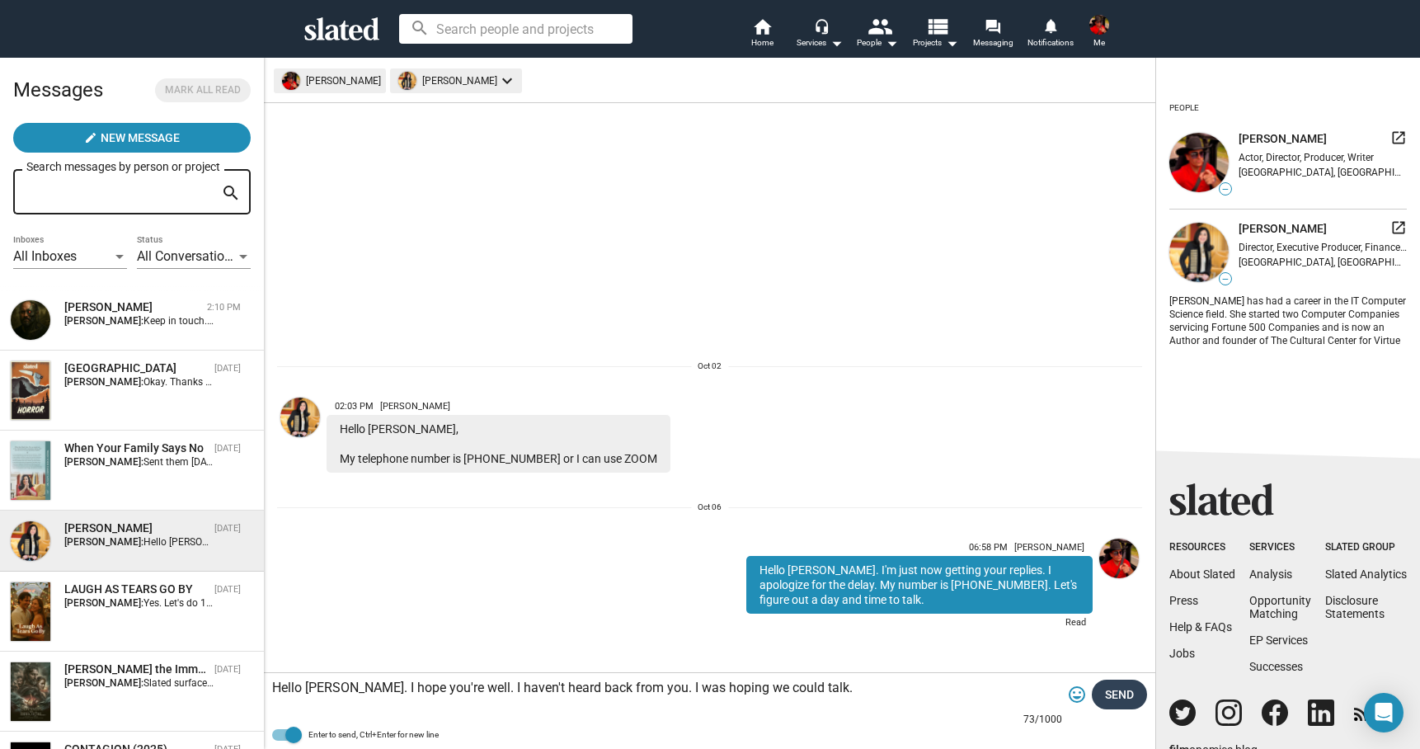
type textarea "Hello [PERSON_NAME]. I hope you're well. I haven't heard back from you. I was h…"
click at [1122, 690] on span "Send" at bounding box center [1119, 695] width 29 height 30
